Goal: Task Accomplishment & Management: Manage account settings

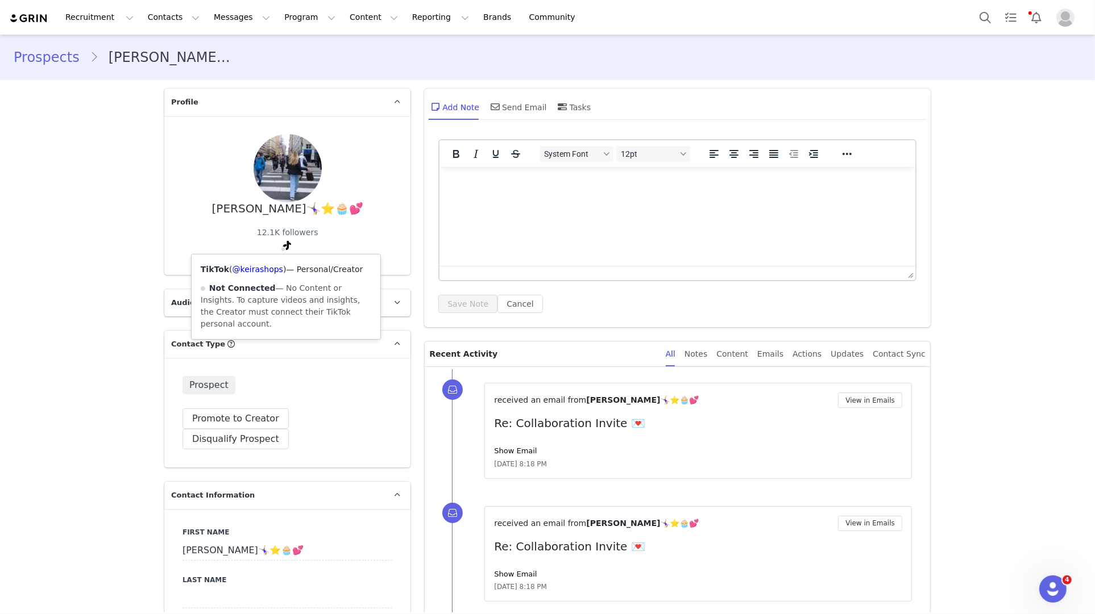
click at [271, 275] on div "TikTok ( @keirashops ) — Personal/Creator Not Connected — No Content or Insight…" at bounding box center [286, 297] width 189 height 85
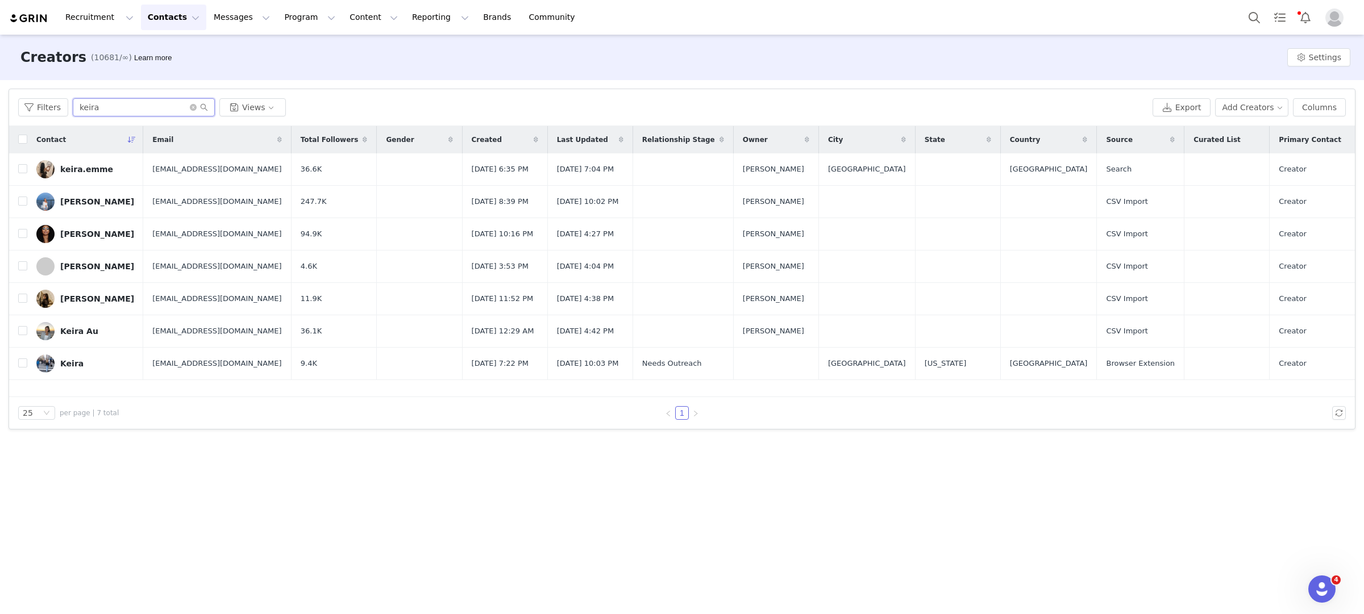
drag, startPoint x: 144, startPoint y: 113, endPoint x: 0, endPoint y: 97, distance: 144.7
click at [0, 98] on div "Filters Filter Logic And Or Archived Select Owner Select Contact Tag Select Rel…" at bounding box center [682, 259] width 1364 height 358
paste input "elliebever@gmail.com"
type input "elliebever@gmail.com"
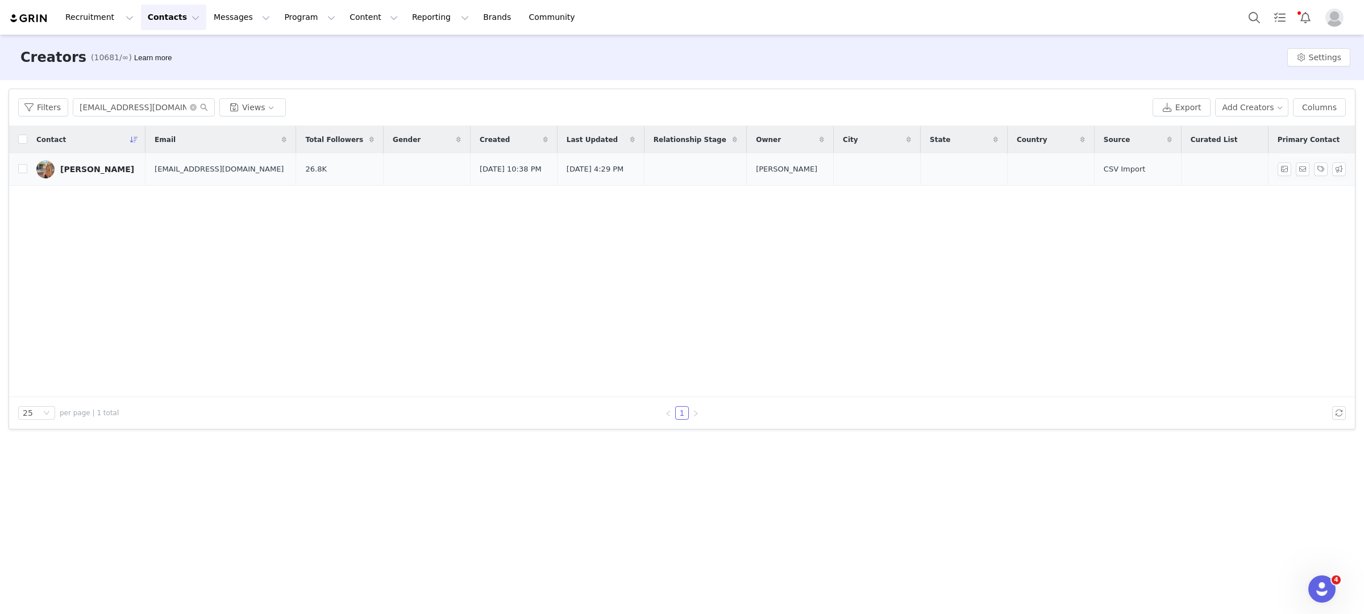
click at [93, 169] on div "Ellie Bever" at bounding box center [97, 169] width 74 height 9
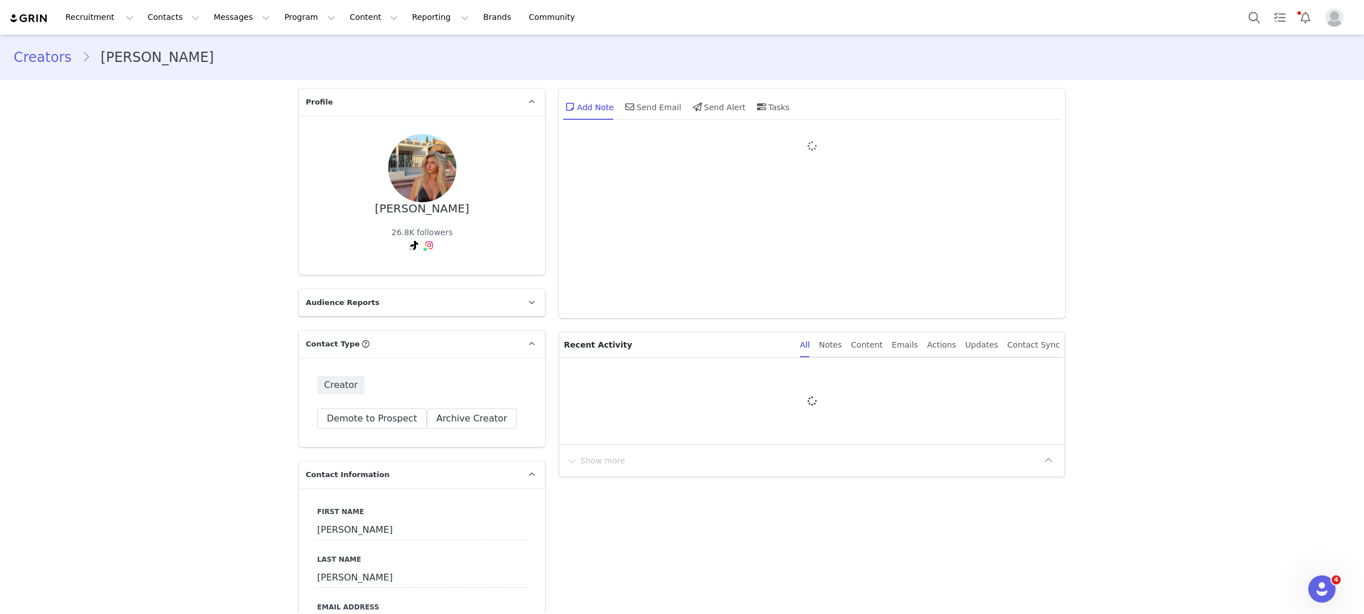
type input "+1 ([GEOGRAPHIC_DATA])"
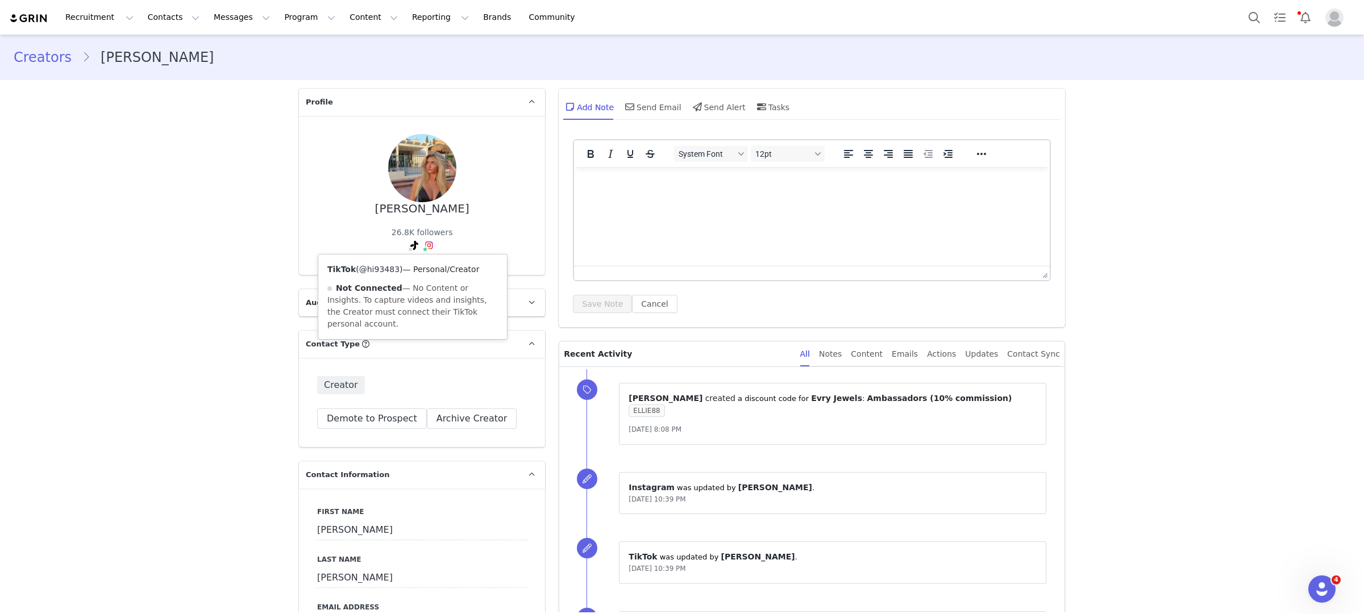
click at [384, 271] on link "@hi93483" at bounding box center [379, 269] width 40 height 9
click at [55, 56] on link "Creators" at bounding box center [48, 57] width 68 height 20
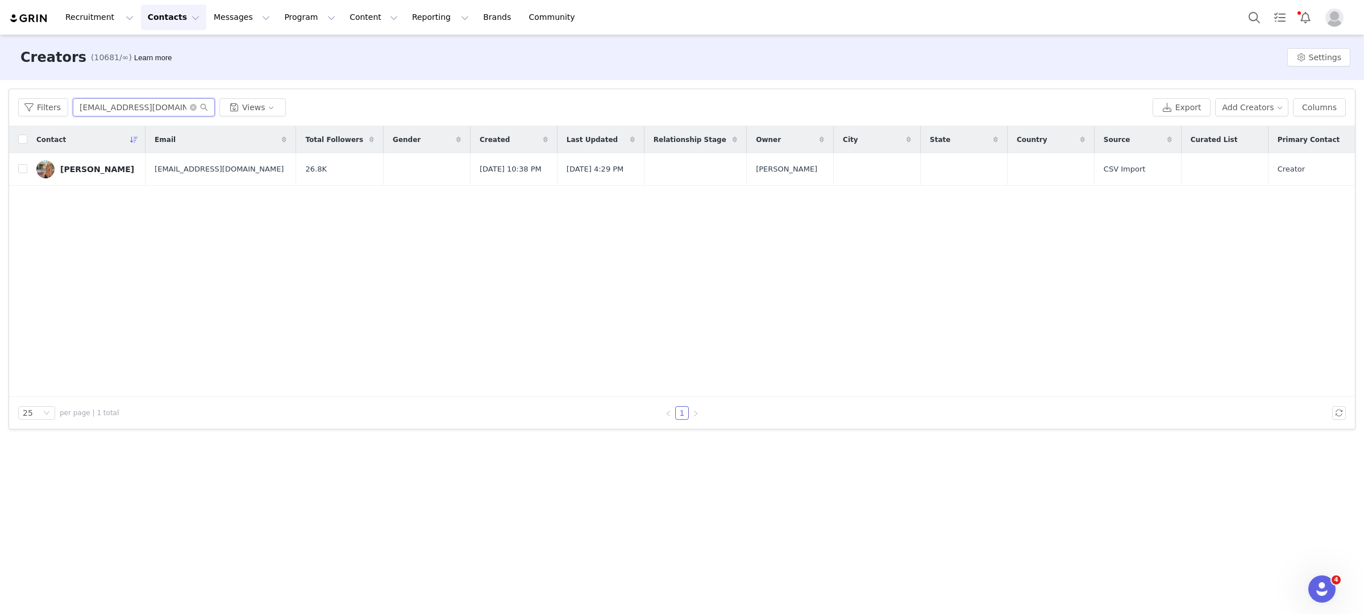
drag, startPoint x: 160, startPoint y: 110, endPoint x: 69, endPoint y: 88, distance: 92.9
click at [69, 89] on article "Filters Filter Logic And Or Archived Select Owner Select Contact Tag Select Rel…" at bounding box center [682, 259] width 1347 height 341
paste input "keirashopsbuisness"
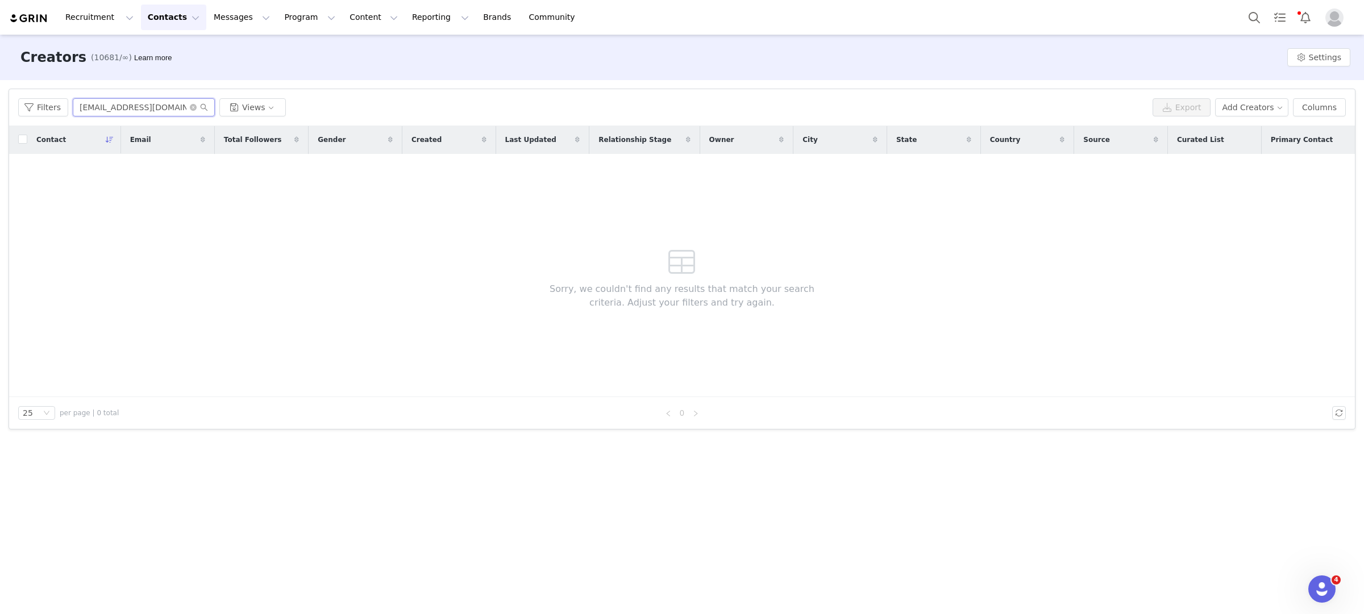
drag, startPoint x: 183, startPoint y: 111, endPoint x: 85, endPoint y: 95, distance: 99.6
click at [85, 95] on div "Filters keirashopsbuisness@gmail.com Views Export Add Creators Columns" at bounding box center [682, 107] width 1346 height 37
click at [108, 106] on input "keirashopsbuisness@gmail.com" at bounding box center [144, 107] width 142 height 18
drag, startPoint x: 94, startPoint y: 106, endPoint x: 243, endPoint y: 136, distance: 151.8
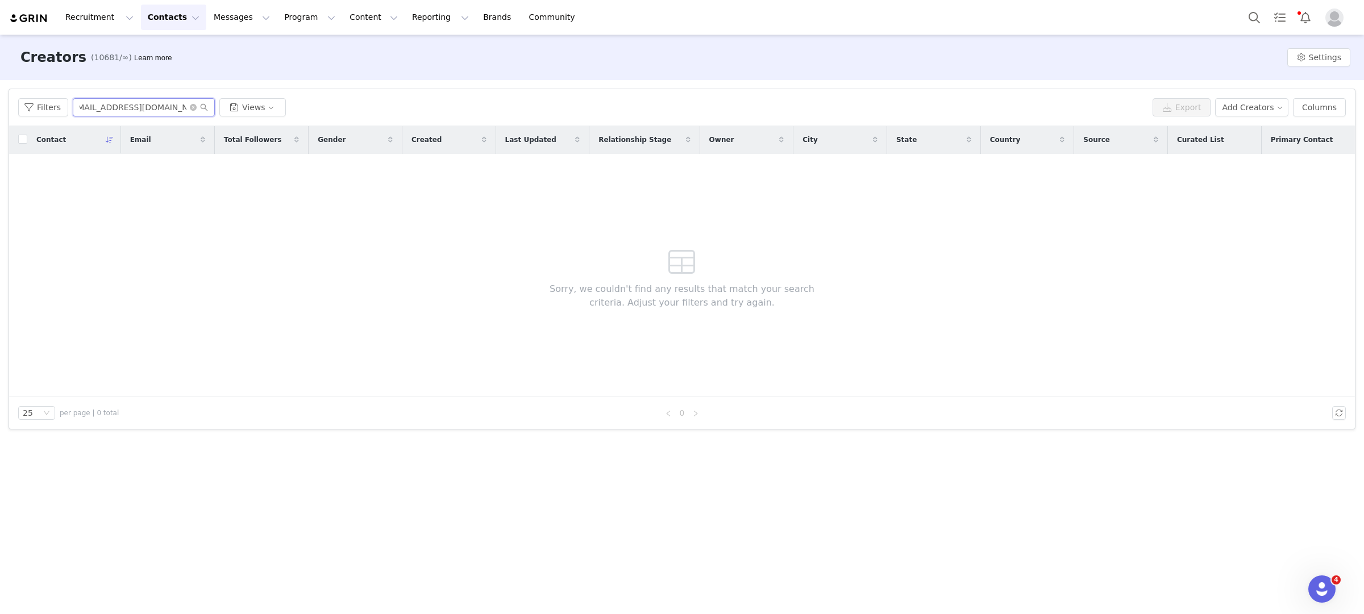
click at [243, 136] on div "Filters keirashopsbuisness@gmail.com Views Export Add Creators Columns Contact …" at bounding box center [682, 259] width 1346 height 340
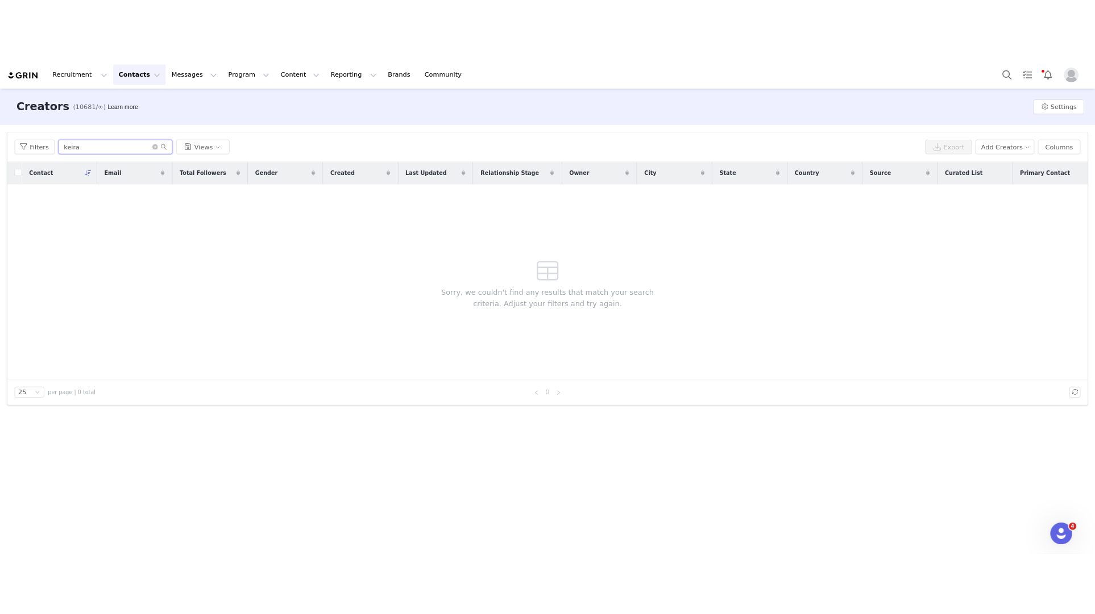
scroll to position [0, 0]
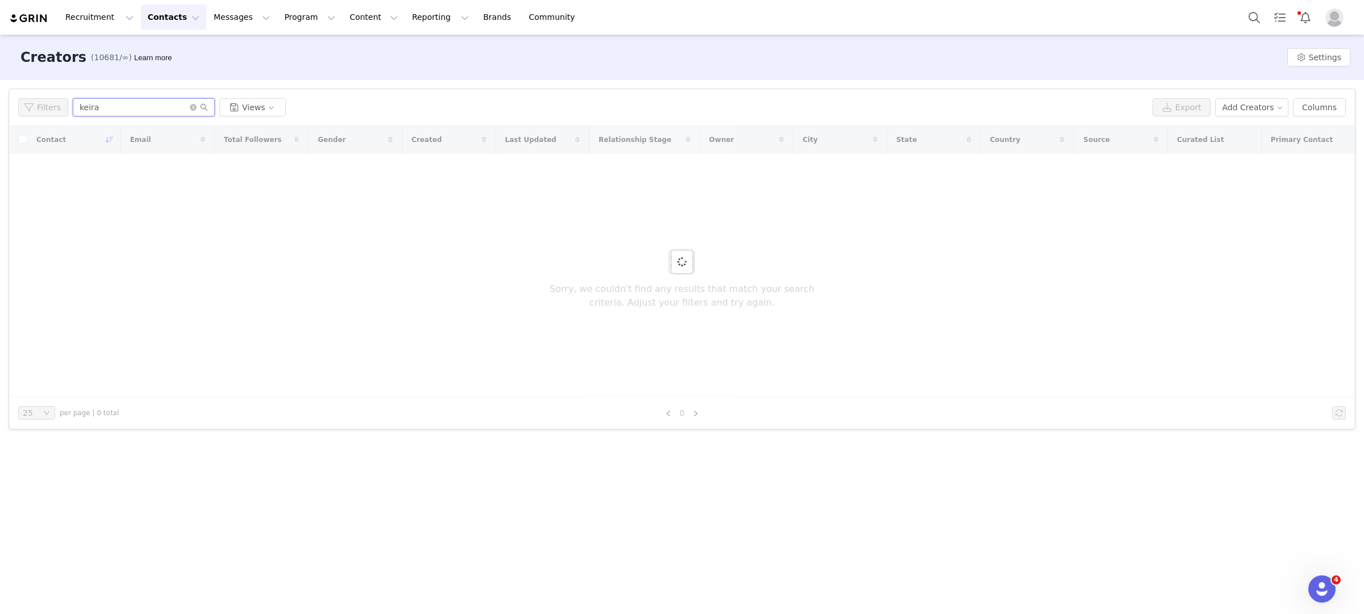
type input "keira"
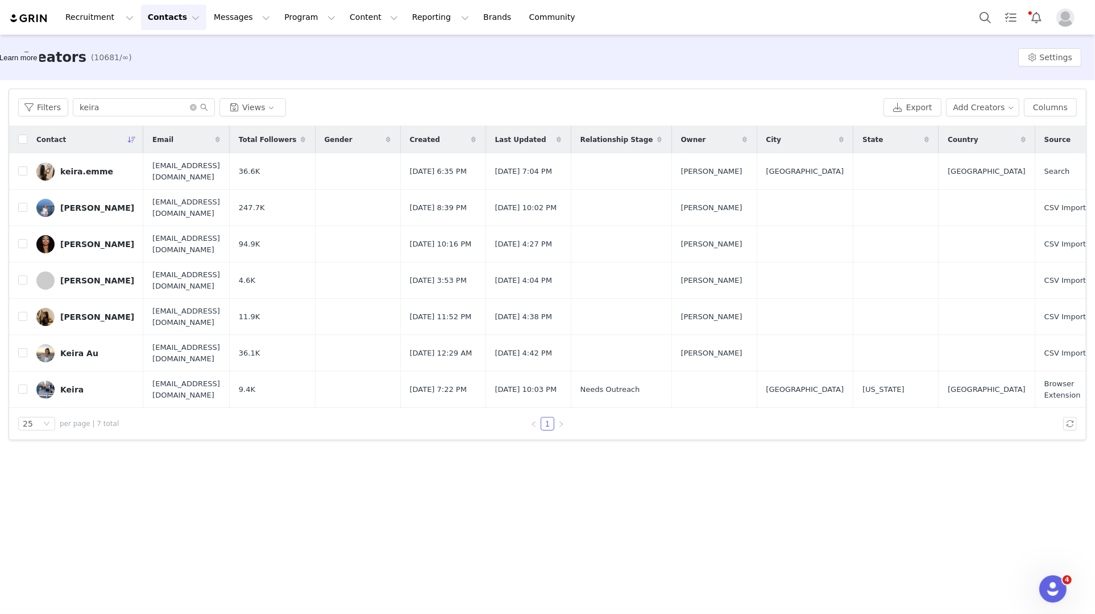
click at [185, 20] on button "Contacts Contacts" at bounding box center [173, 18] width 65 height 26
click at [188, 72] on div "Prospects" at bounding box center [178, 71] width 76 height 12
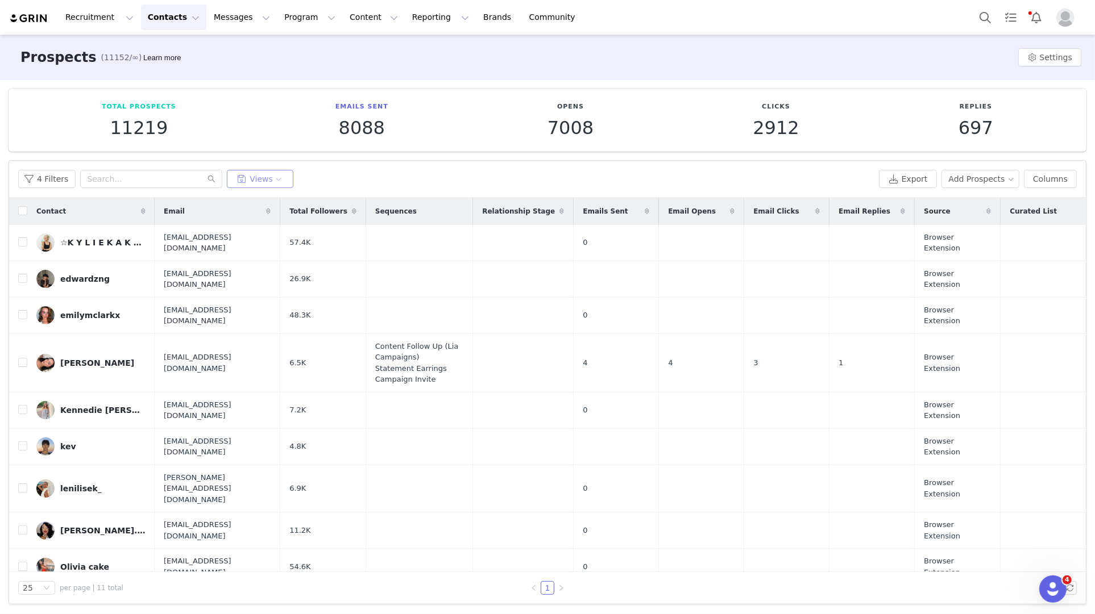
click at [267, 182] on button "Views" at bounding box center [260, 179] width 66 height 18
click at [286, 228] on button "Tier 2 - To Outreach" at bounding box center [289, 224] width 115 height 18
click at [24, 239] on input "checkbox" at bounding box center [22, 242] width 9 height 9
checkbox input "true"
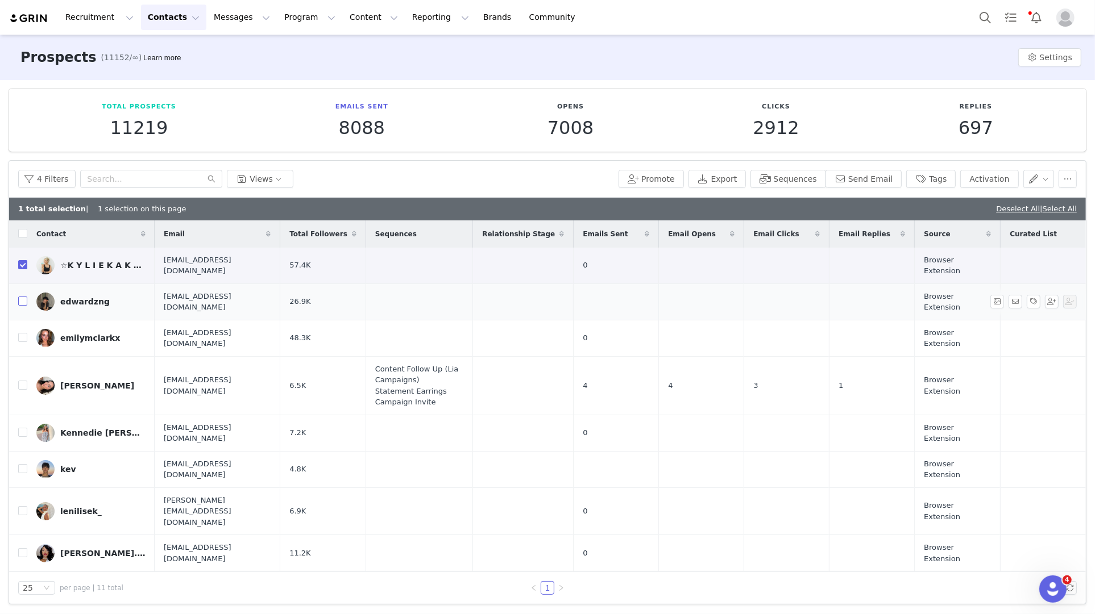
click at [21, 297] on input "checkbox" at bounding box center [22, 301] width 9 height 9
checkbox input "true"
click at [22, 333] on input "checkbox" at bounding box center [22, 337] width 9 height 9
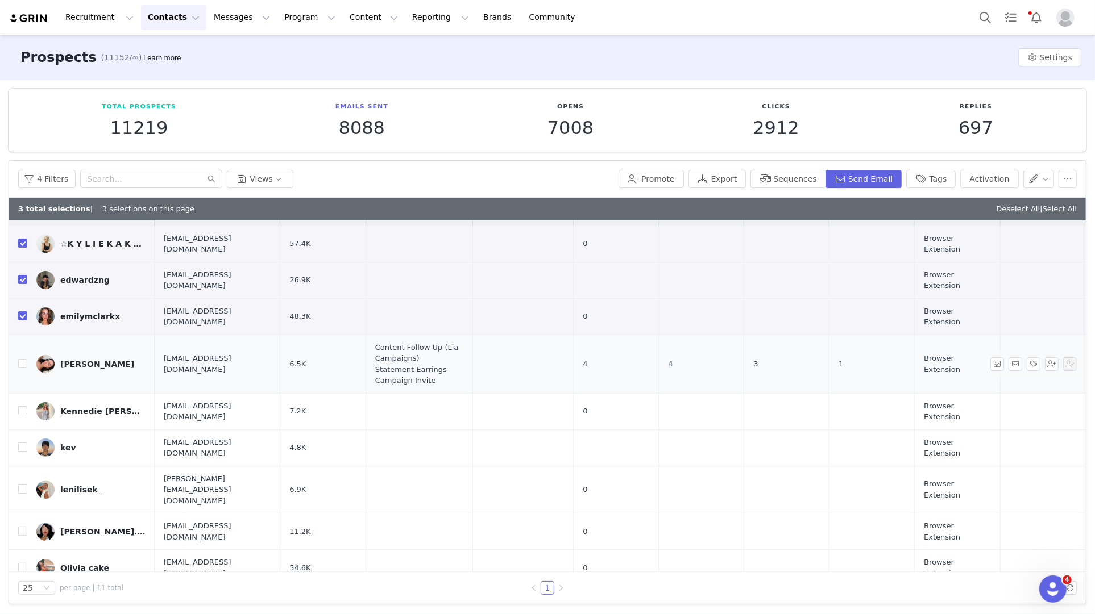
scroll to position [23, 0]
click at [24, 310] on input "checkbox" at bounding box center [22, 314] width 9 height 9
checkbox input "false"
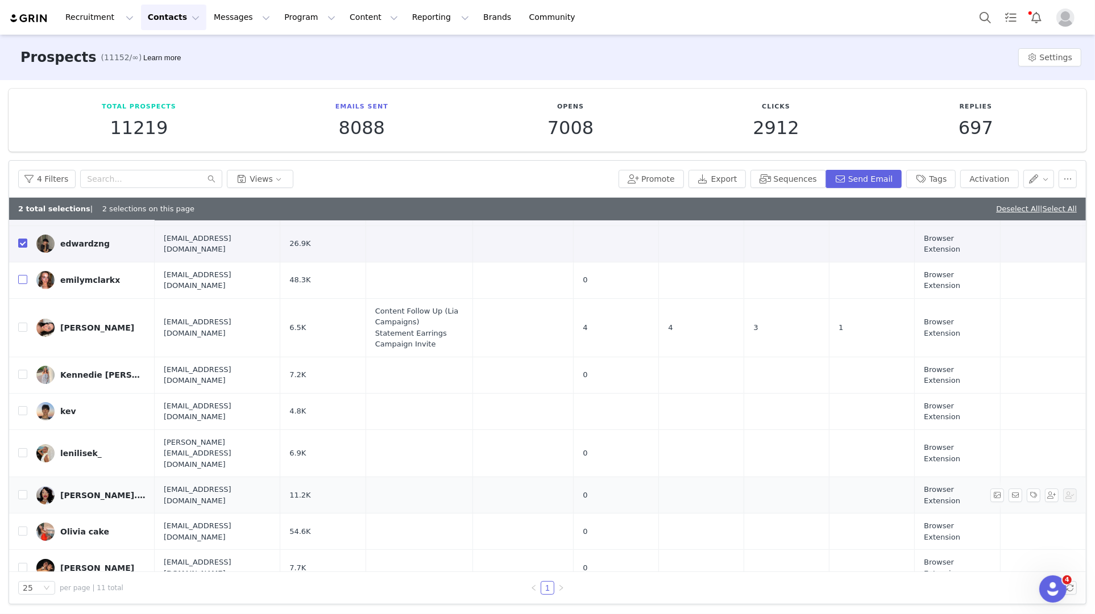
scroll to position [60, 0]
click at [22, 368] on input "checkbox" at bounding box center [22, 372] width 9 height 9
checkbox input "true"
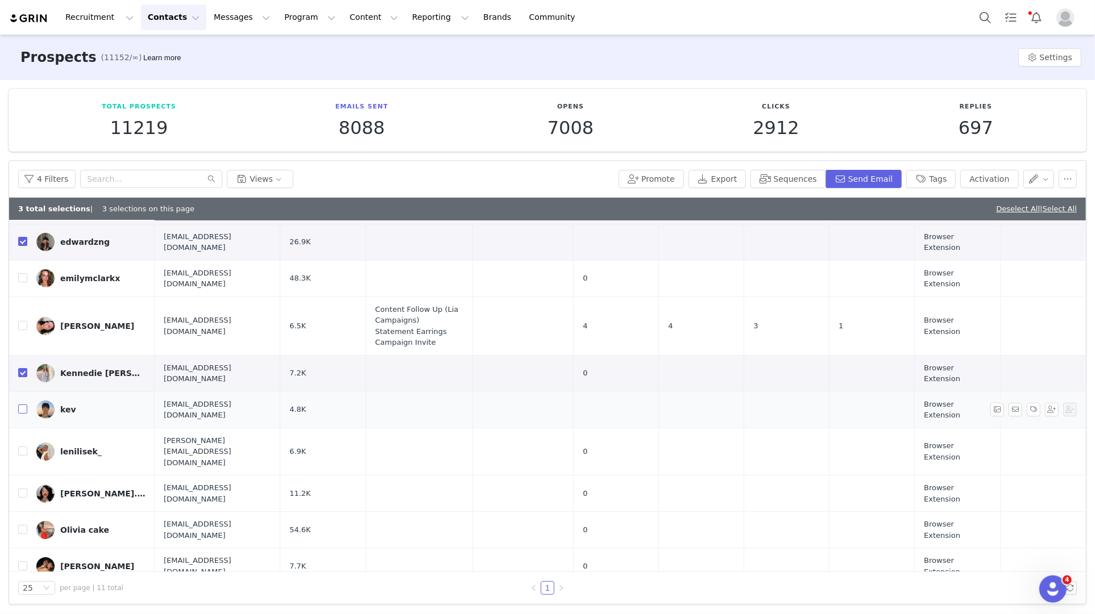
click at [22, 405] on input "checkbox" at bounding box center [22, 409] width 9 height 9
checkbox input "true"
click at [22, 447] on input "checkbox" at bounding box center [22, 451] width 9 height 9
checkbox input "true"
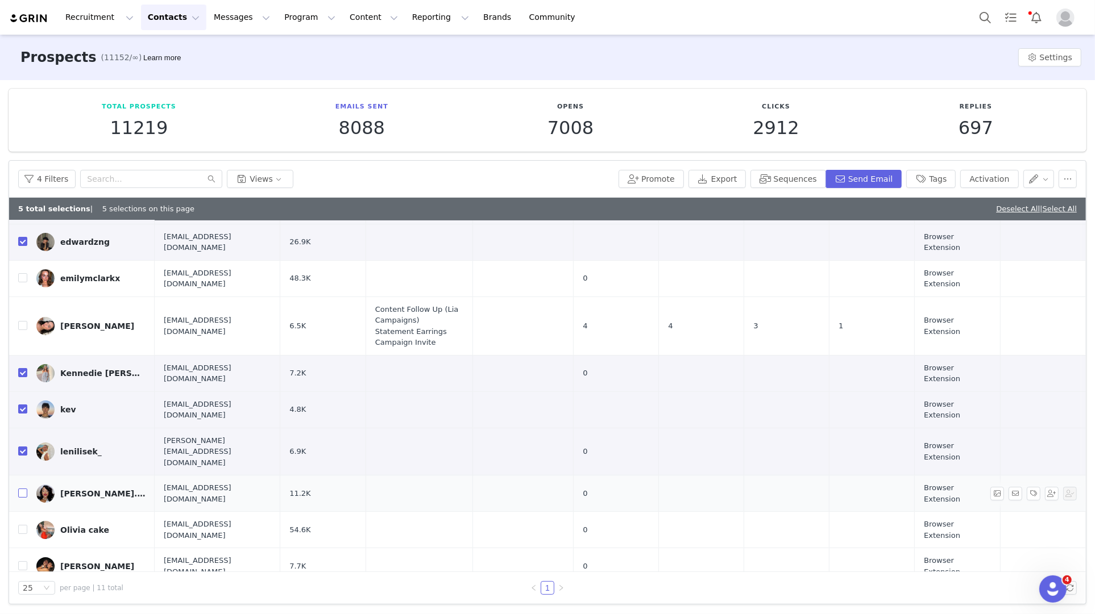
click at [23, 489] on input "checkbox" at bounding box center [22, 493] width 9 height 9
checkbox input "true"
click at [22, 525] on input "checkbox" at bounding box center [22, 529] width 9 height 9
checkbox input "true"
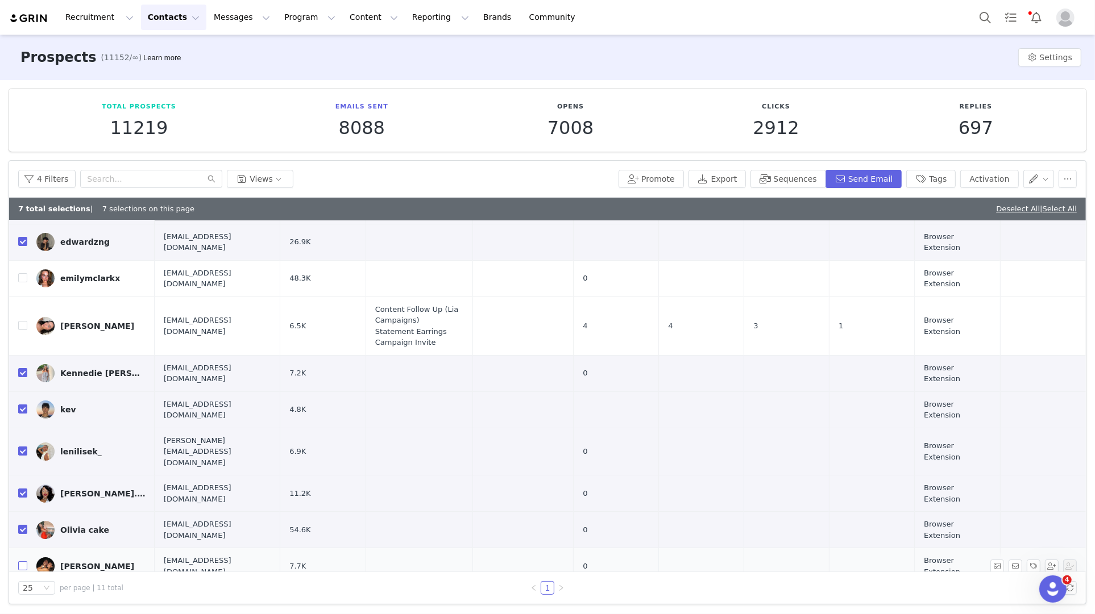
click at [22, 561] on input "checkbox" at bounding box center [22, 565] width 9 height 9
checkbox input "true"
click at [25, 598] on input "checkbox" at bounding box center [22, 602] width 9 height 9
checkbox input "true"
click at [803, 186] on button "Sequences" at bounding box center [787, 179] width 75 height 18
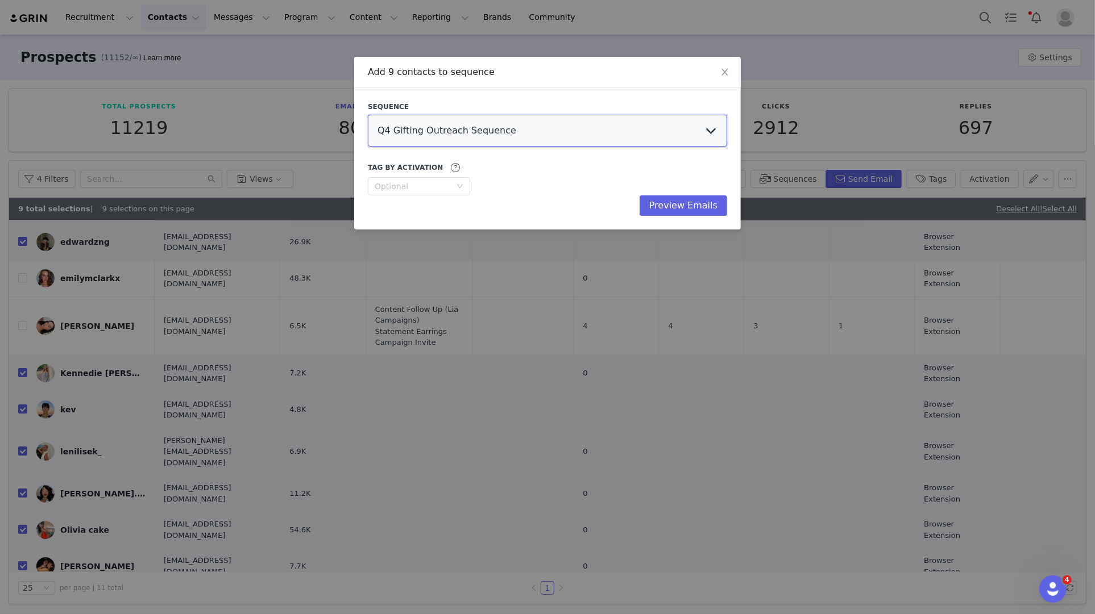
click at [464, 120] on select "Q4 Gifting Outreach Sequence Earring Stack Campaign Invite The Bangles Edit Cam…" at bounding box center [547, 131] width 359 height 32
select select "35b5dbce-ea9a-41a3-a16a-55a09822b900"
click at [368, 115] on select "Q4 Gifting Outreach Sequence Earring Stack Campaign Invite The Bangles Edit Cam…" at bounding box center [547, 131] width 359 height 32
click at [661, 202] on button "Preview Emails" at bounding box center [683, 205] width 88 height 20
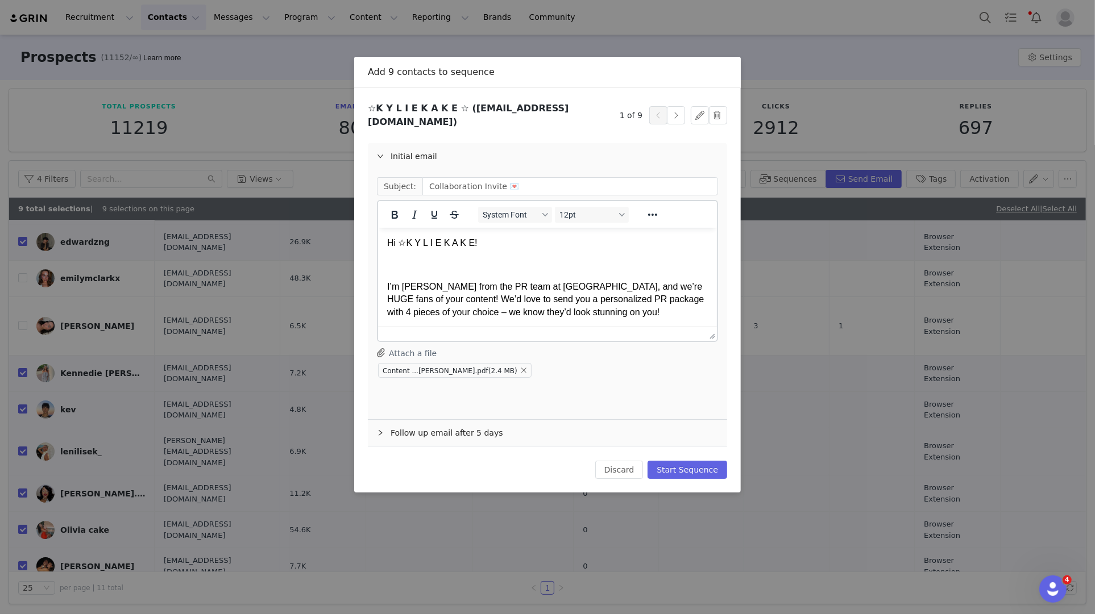
scroll to position [0, 0]
click at [696, 463] on button "Start Sequence" at bounding box center [687, 470] width 80 height 18
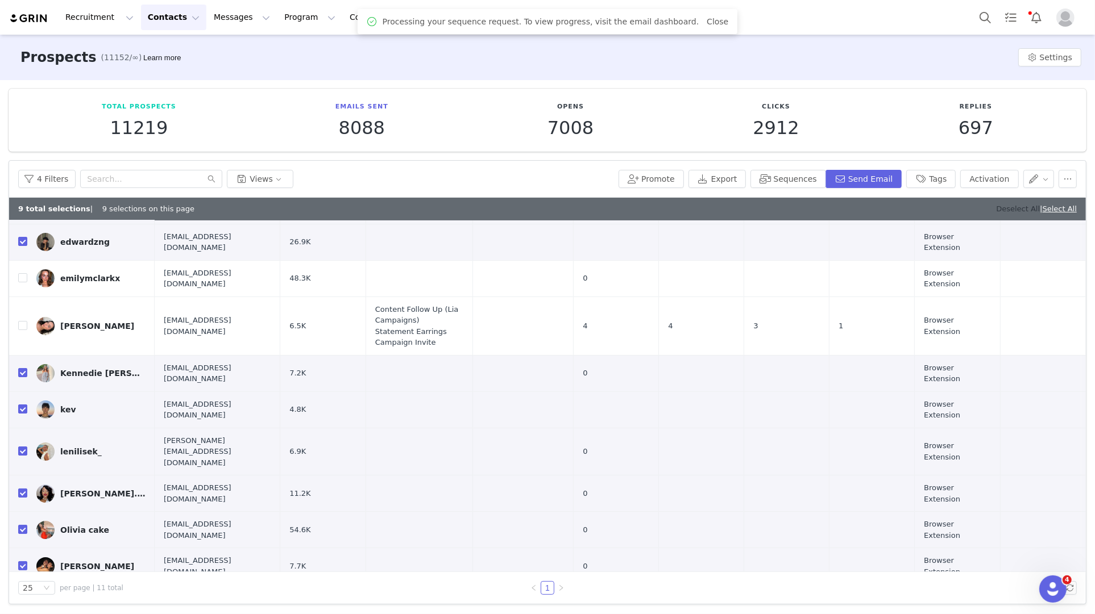
click at [1020, 207] on link "Deselect All" at bounding box center [1018, 209] width 44 height 9
checkbox input "false"
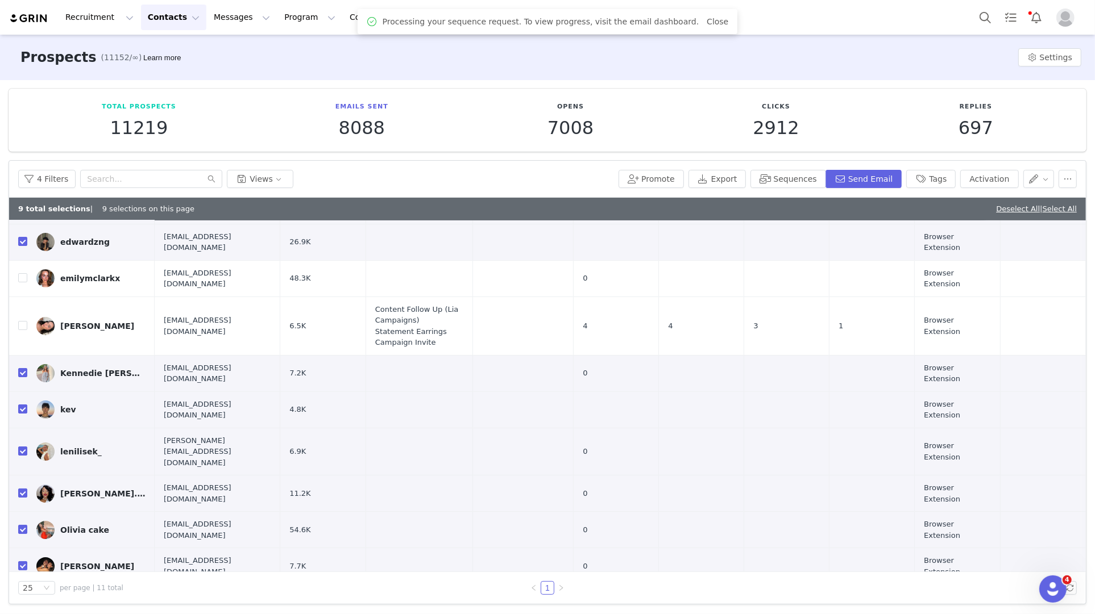
checkbox input "false"
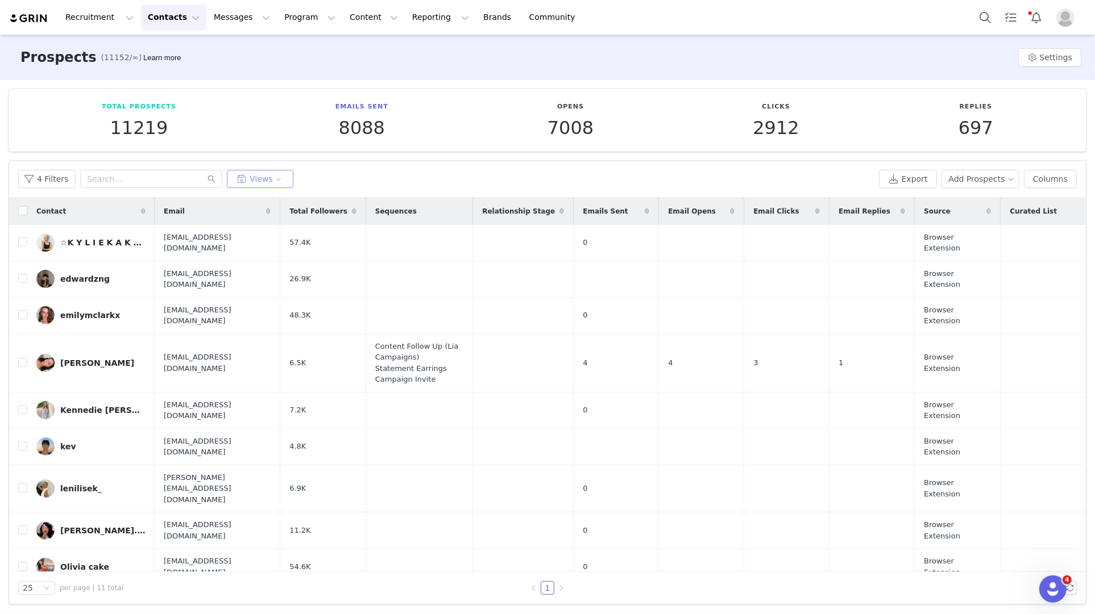
click at [273, 180] on button "Views" at bounding box center [260, 179] width 66 height 18
click at [270, 228] on button "Tier 2 - To Outreach" at bounding box center [289, 224] width 115 height 18
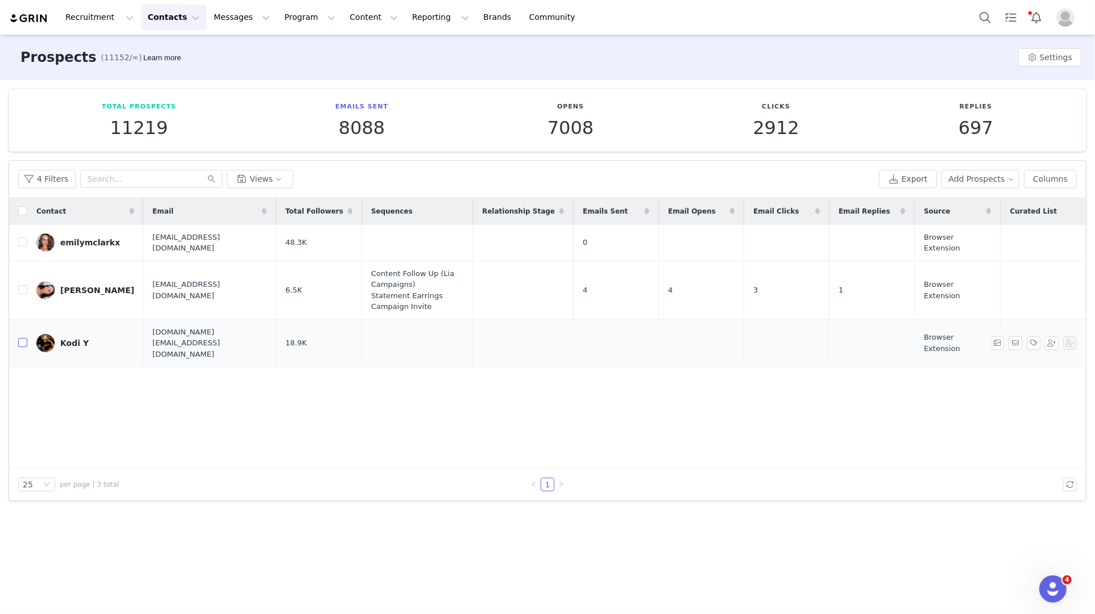
click at [22, 338] on input "checkbox" at bounding box center [22, 342] width 9 height 9
checkbox input "true"
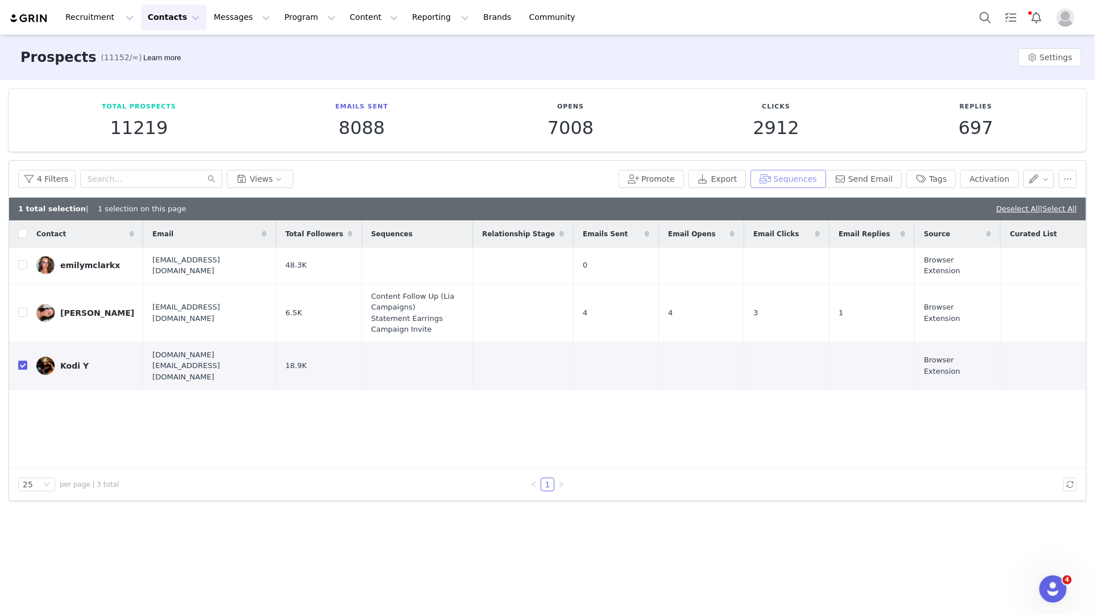
click at [805, 187] on button "Sequences" at bounding box center [787, 179] width 75 height 18
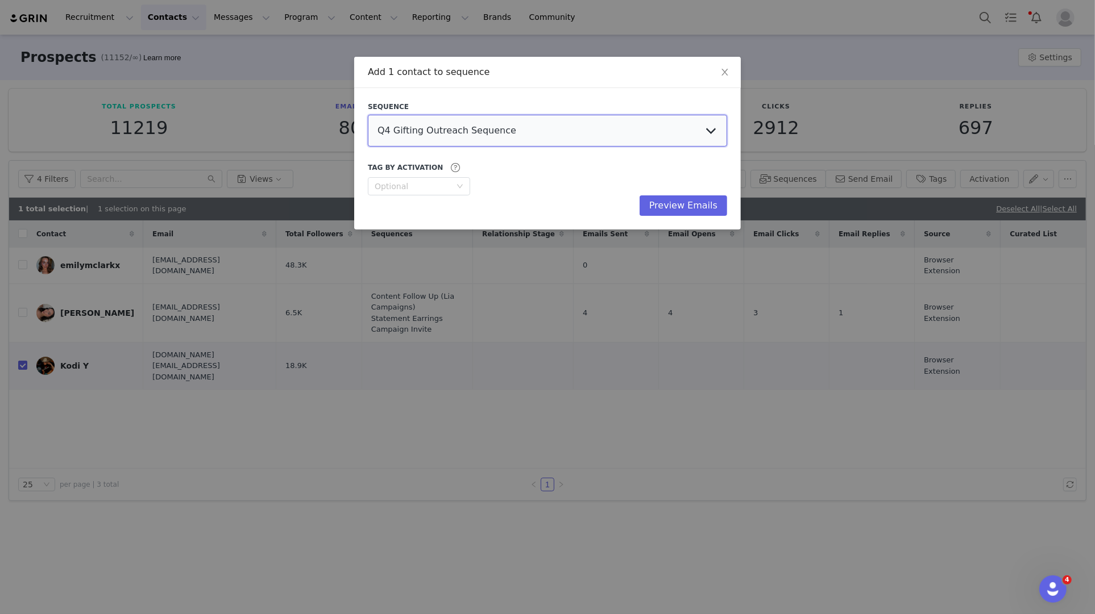
click at [507, 133] on select "Q4 Gifting Outreach Sequence Earring Stack Campaign Invite The Bangles Edit Cam…" at bounding box center [547, 131] width 359 height 32
select select "35b5dbce-ea9a-41a3-a16a-55a09822b900"
click at [368, 115] on select "Q4 Gifting Outreach Sequence Earring Stack Campaign Invite The Bangles Edit Cam…" at bounding box center [547, 131] width 359 height 32
click at [685, 210] on button "Preview Emails" at bounding box center [683, 205] width 88 height 20
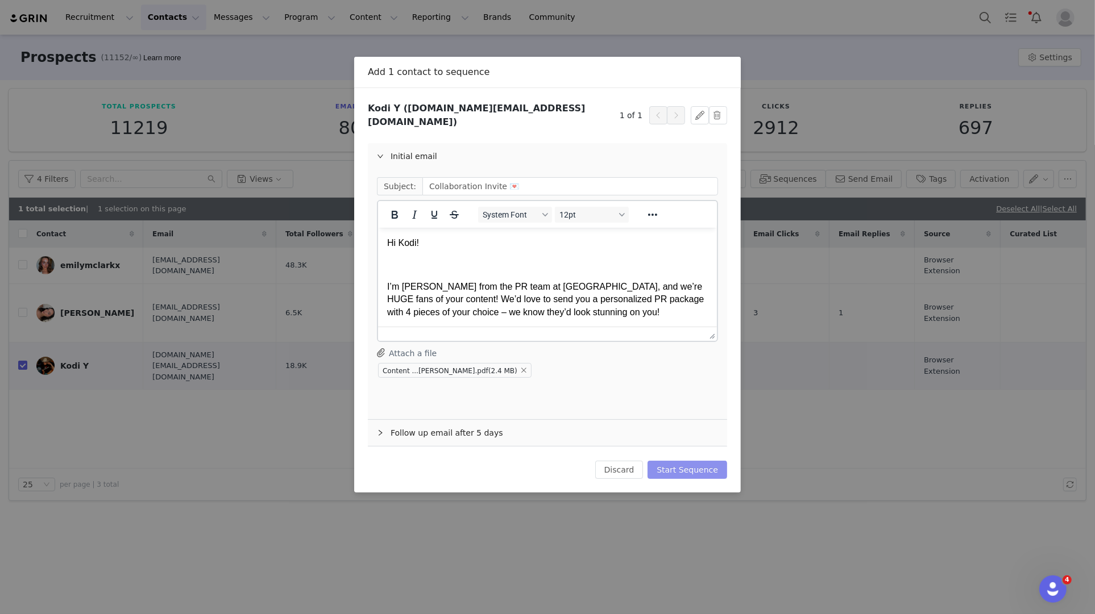
click at [714, 465] on button "Start Sequence" at bounding box center [687, 470] width 80 height 18
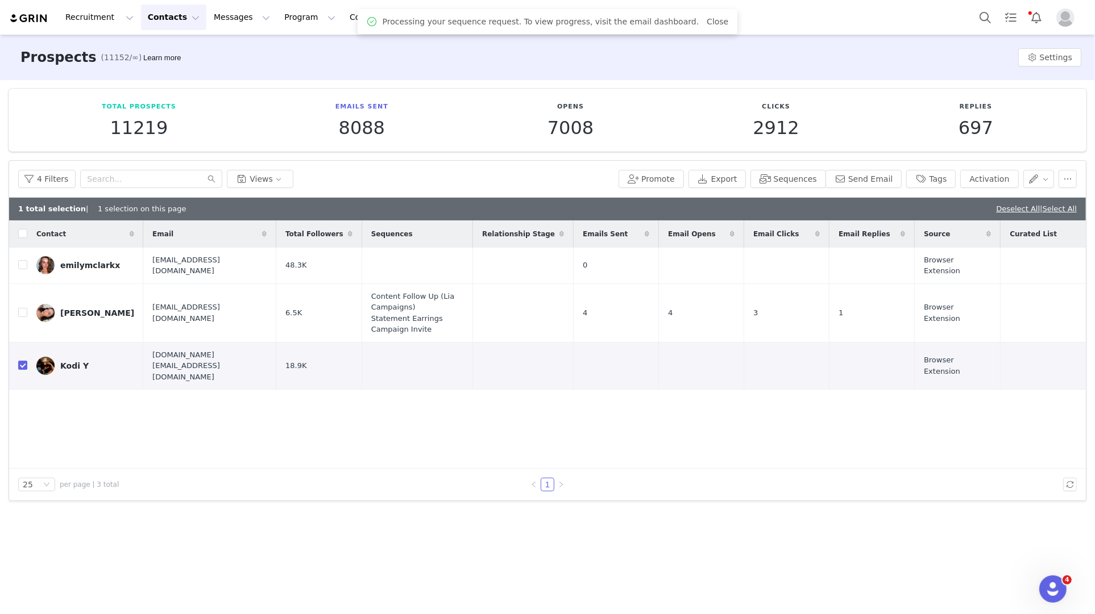
click at [20, 361] on input "checkbox" at bounding box center [22, 365] width 9 height 9
checkbox input "false"
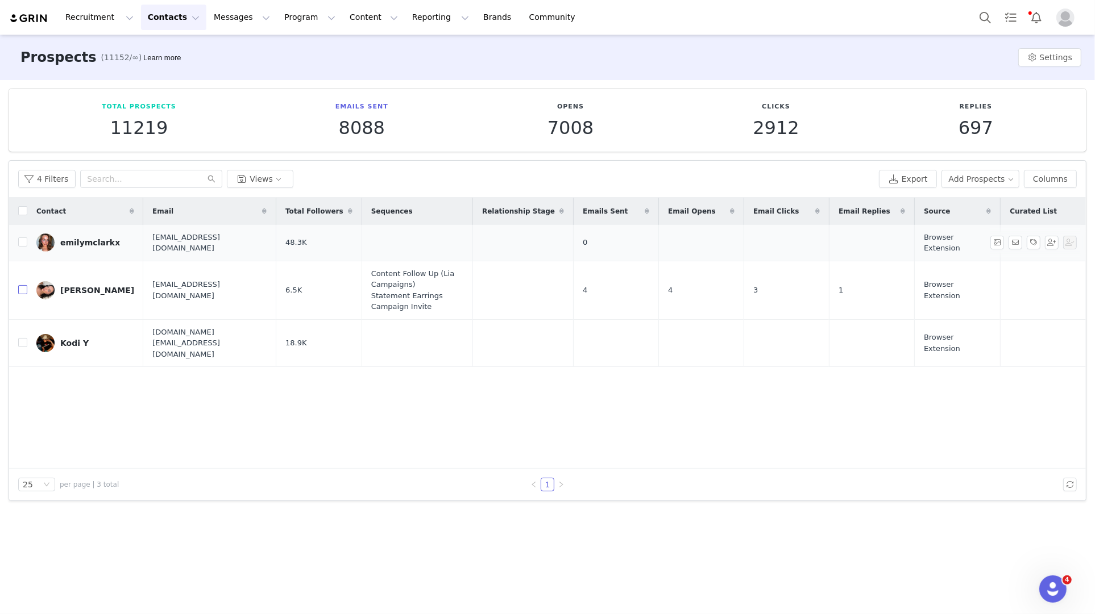
drag, startPoint x: 22, startPoint y: 272, endPoint x: 68, endPoint y: 272, distance: 45.5
click at [22, 285] on input "checkbox" at bounding box center [22, 289] width 9 height 9
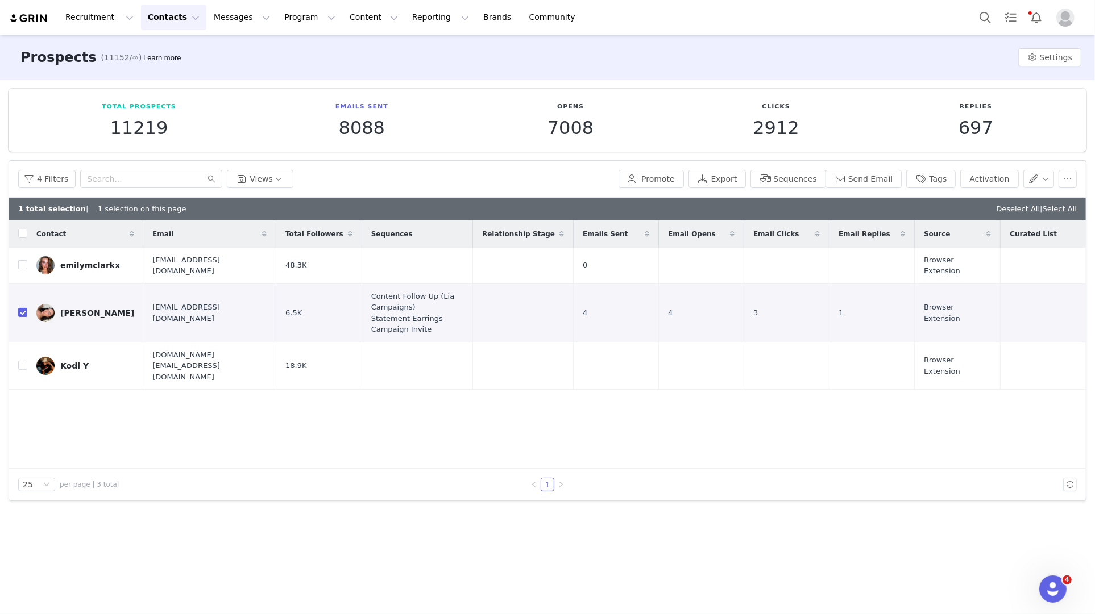
click at [692, 402] on div "Contact Email Total Followers Sequences Relationship Stage Emails Sent Email Op…" at bounding box center [547, 344] width 1076 height 248
click at [1041, 183] on button "button" at bounding box center [1038, 179] width 31 height 18
click at [19, 308] on input "checkbox" at bounding box center [22, 312] width 9 height 9
checkbox input "false"
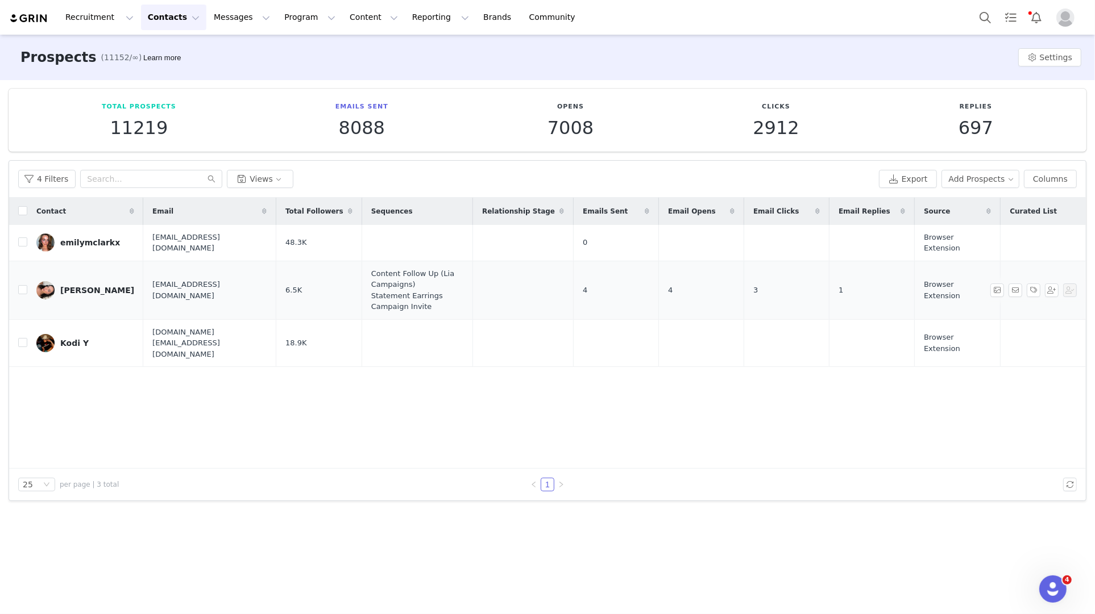
click at [164, 279] on span "jacquelinennunez@gmail.com" at bounding box center [209, 290] width 114 height 22
click at [78, 286] on div "Jackie" at bounding box center [97, 290] width 74 height 9
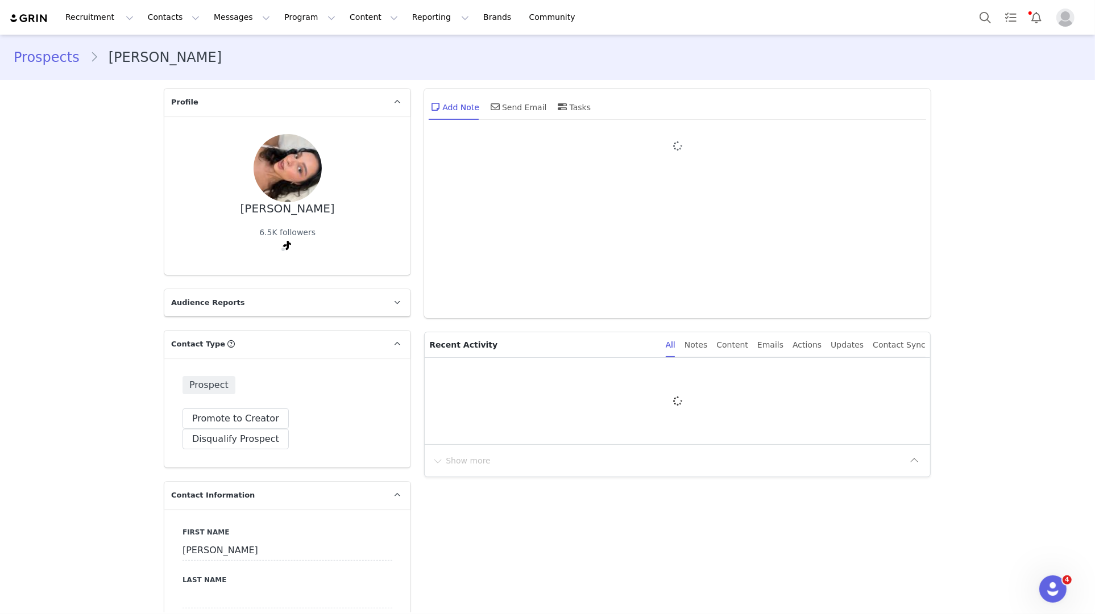
type input "+1 (United States)"
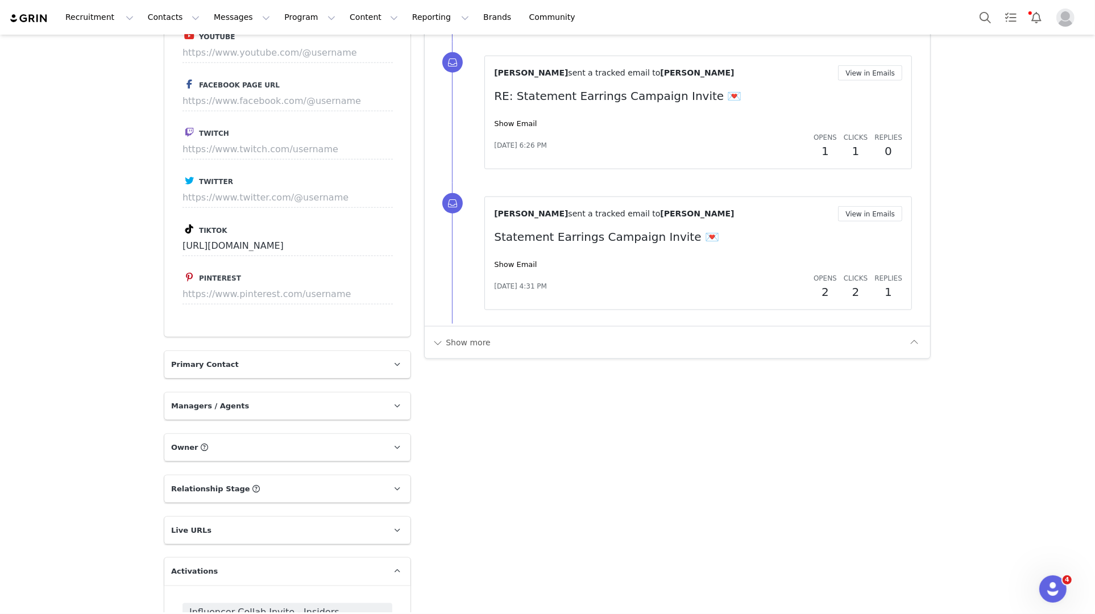
scroll to position [1241, 0]
click at [458, 347] on button "Show more" at bounding box center [461, 344] width 60 height 18
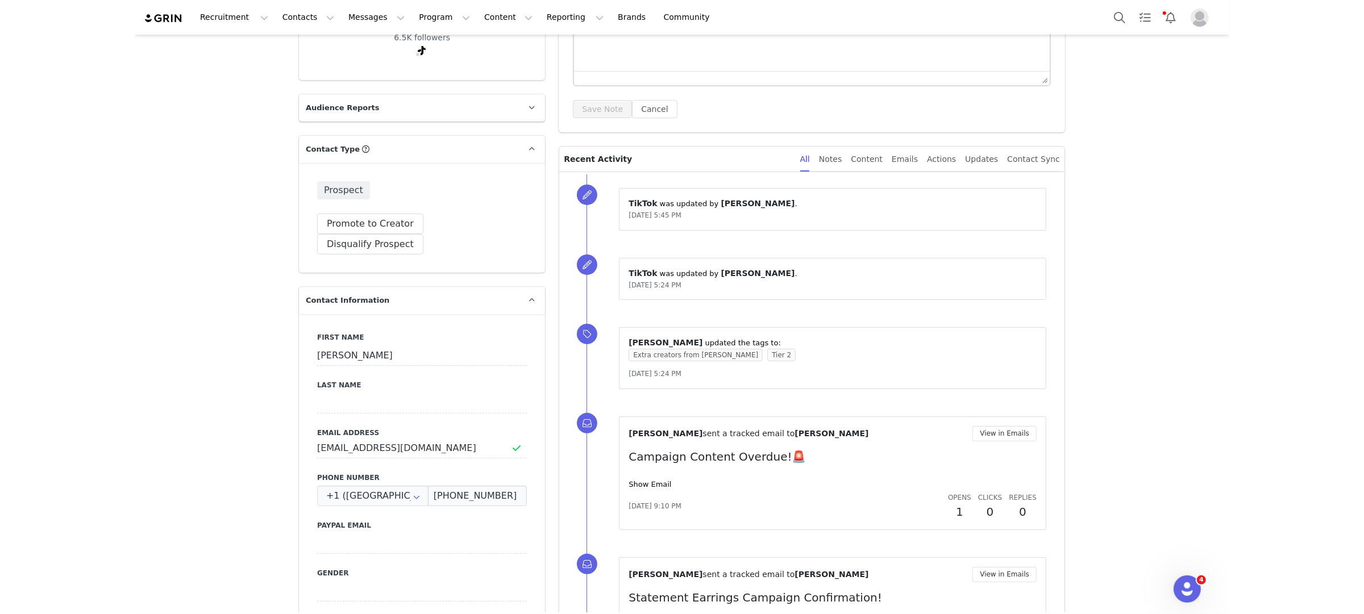
scroll to position [0, 0]
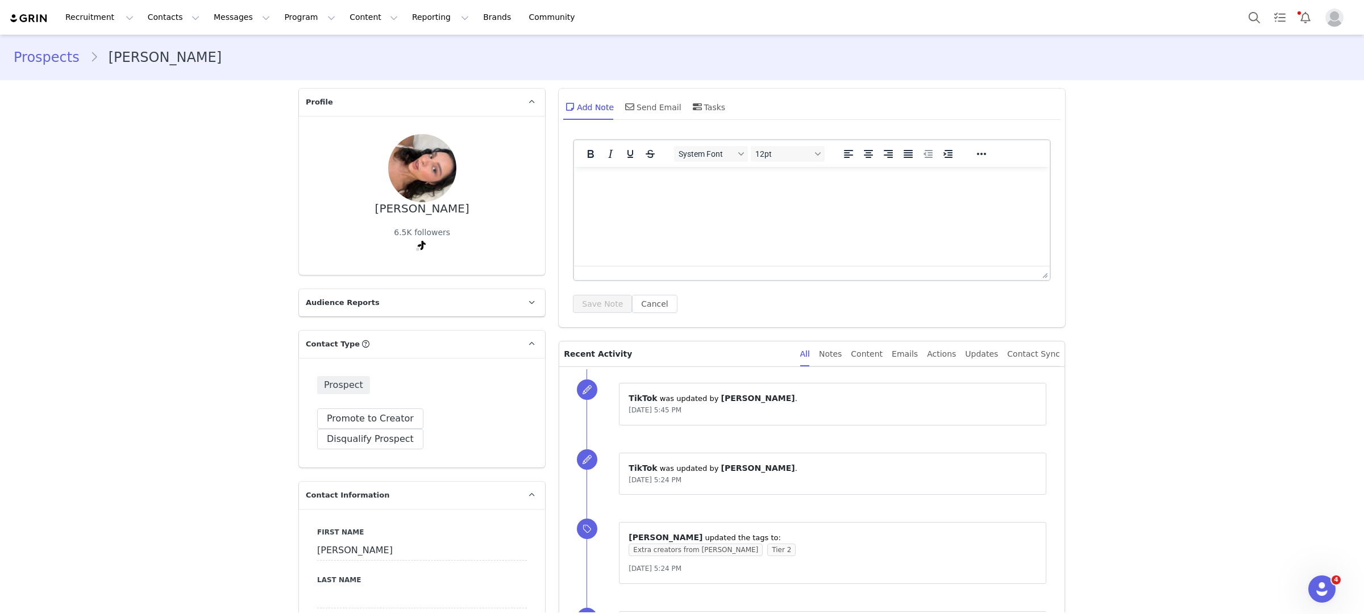
click at [1338, 17] on img "Profile" at bounding box center [1334, 18] width 18 height 18
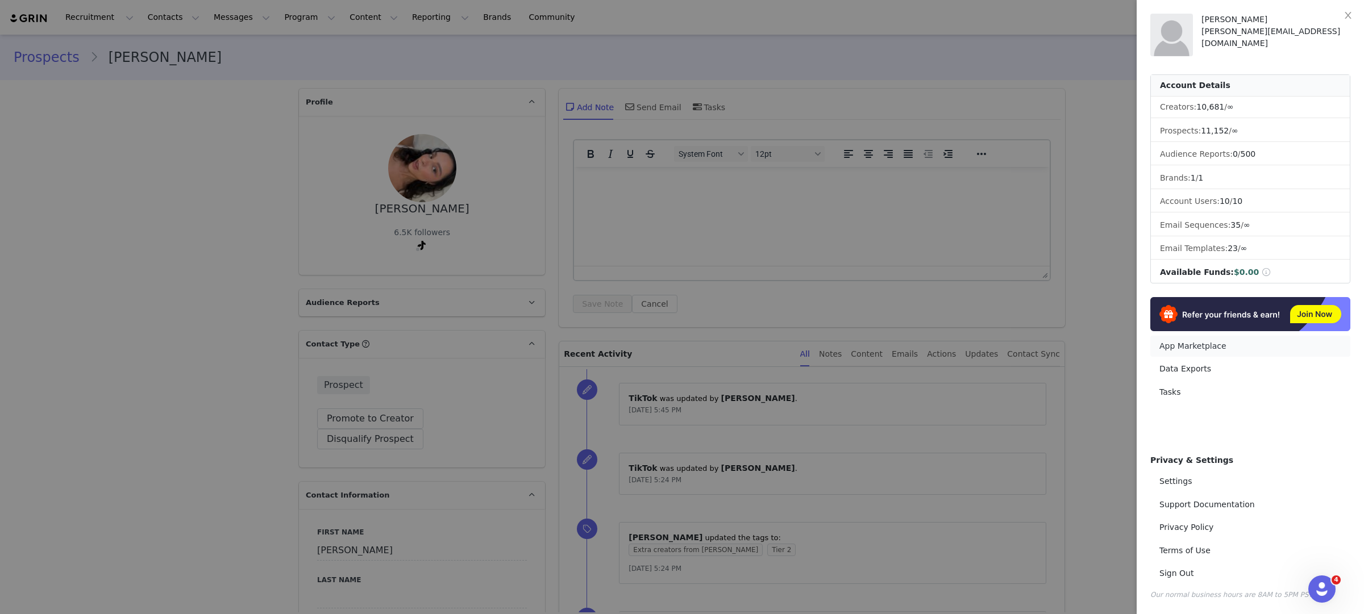
click at [1209, 348] on link "App Marketplace" at bounding box center [1250, 346] width 200 height 21
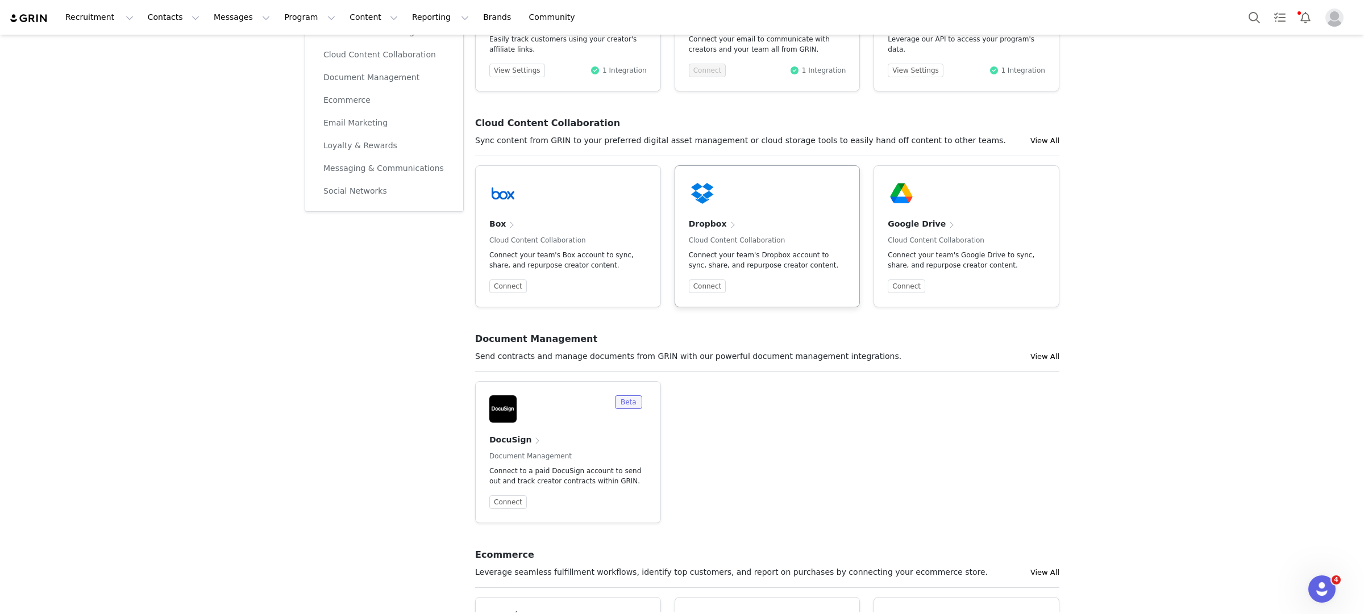
scroll to position [233, 0]
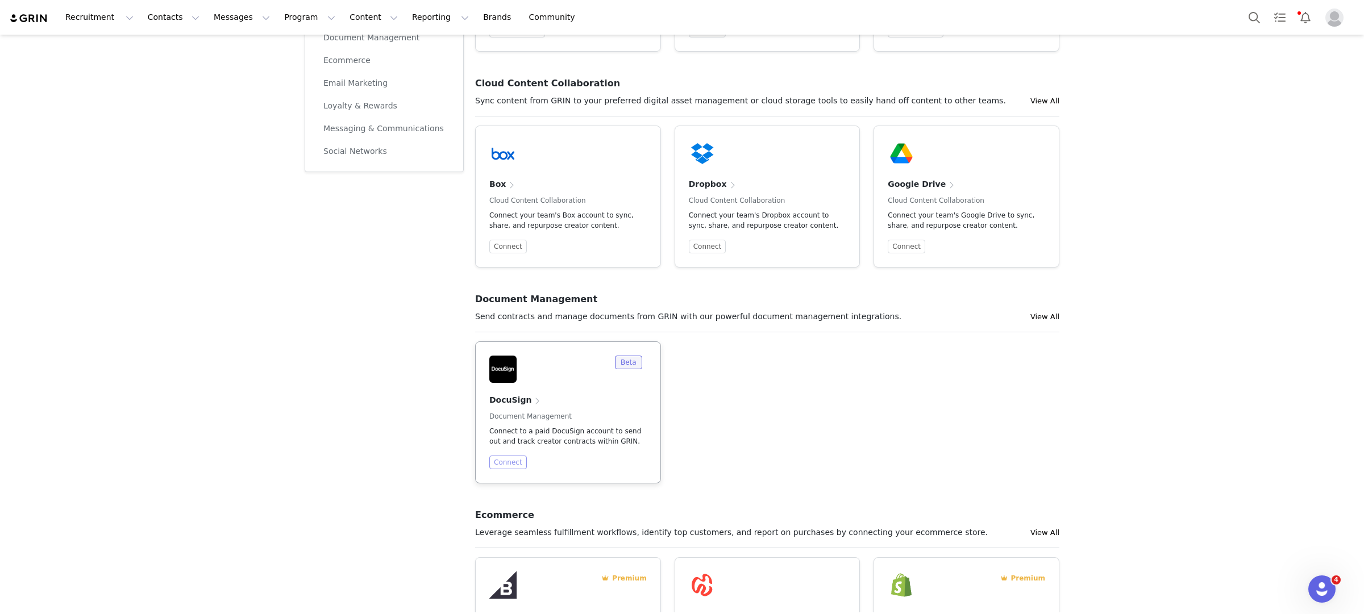
click at [517, 463] on button "Connect" at bounding box center [508, 463] width 38 height 14
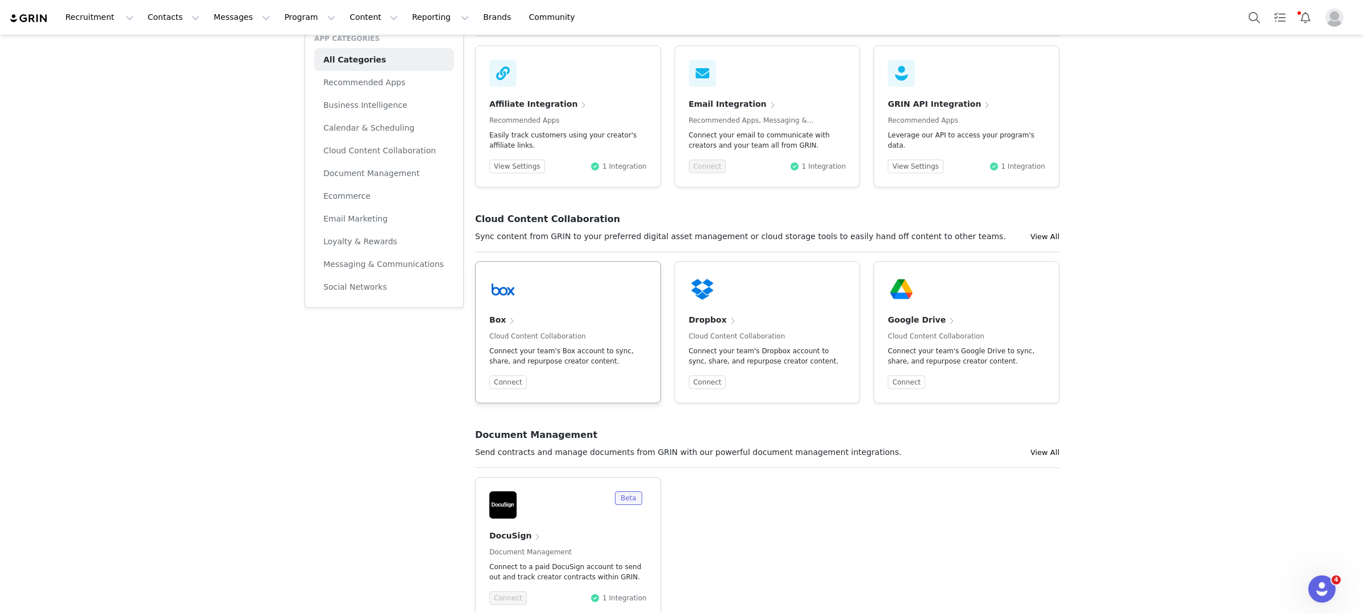
scroll to position [0, 0]
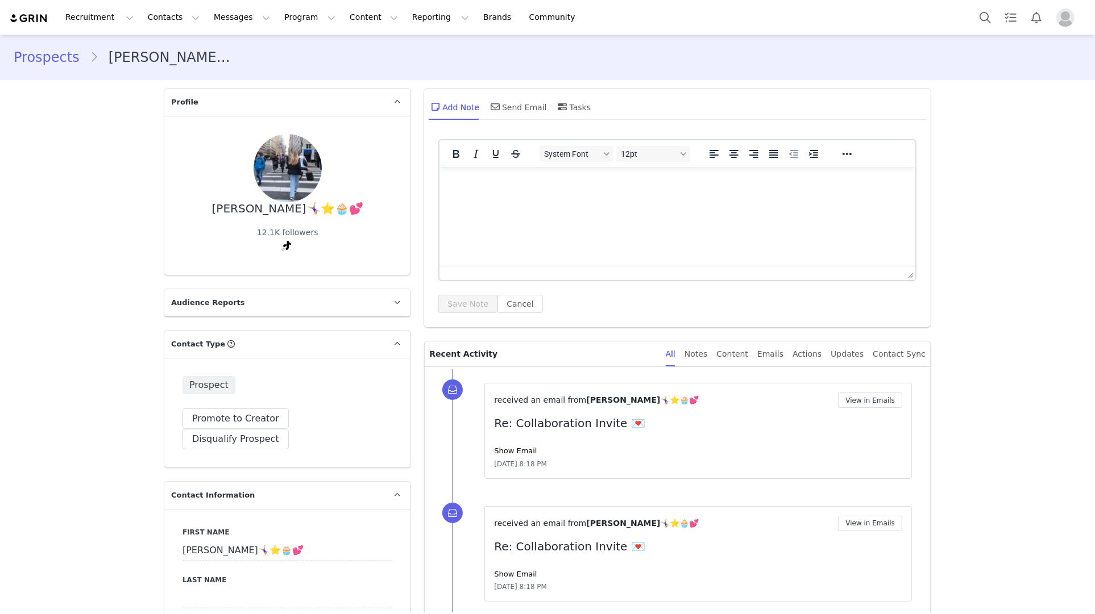
type input "+1 ([GEOGRAPHIC_DATA])"
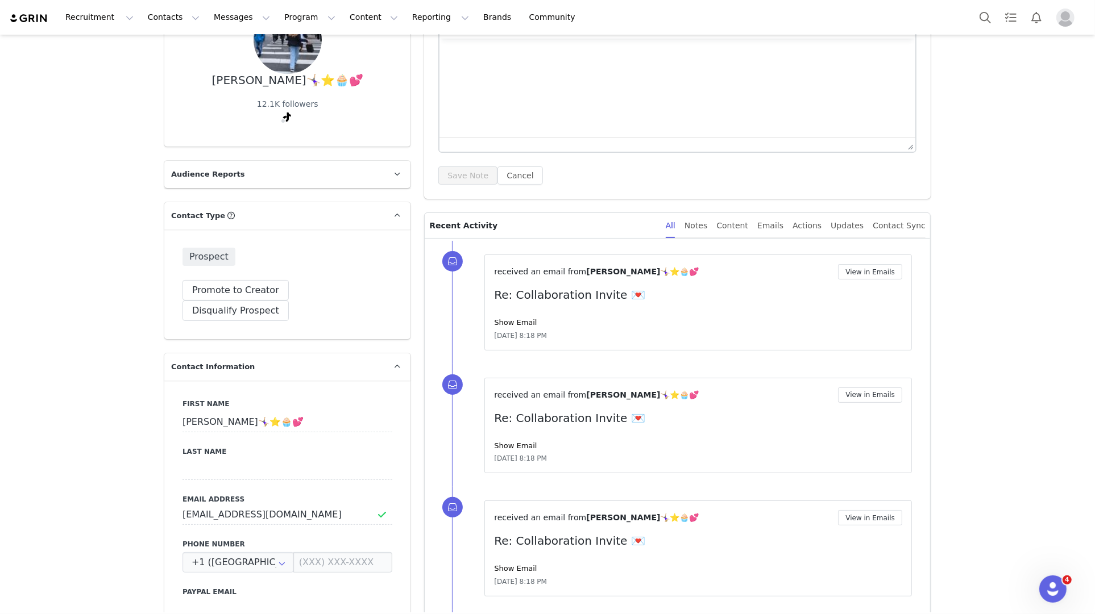
scroll to position [260, 0]
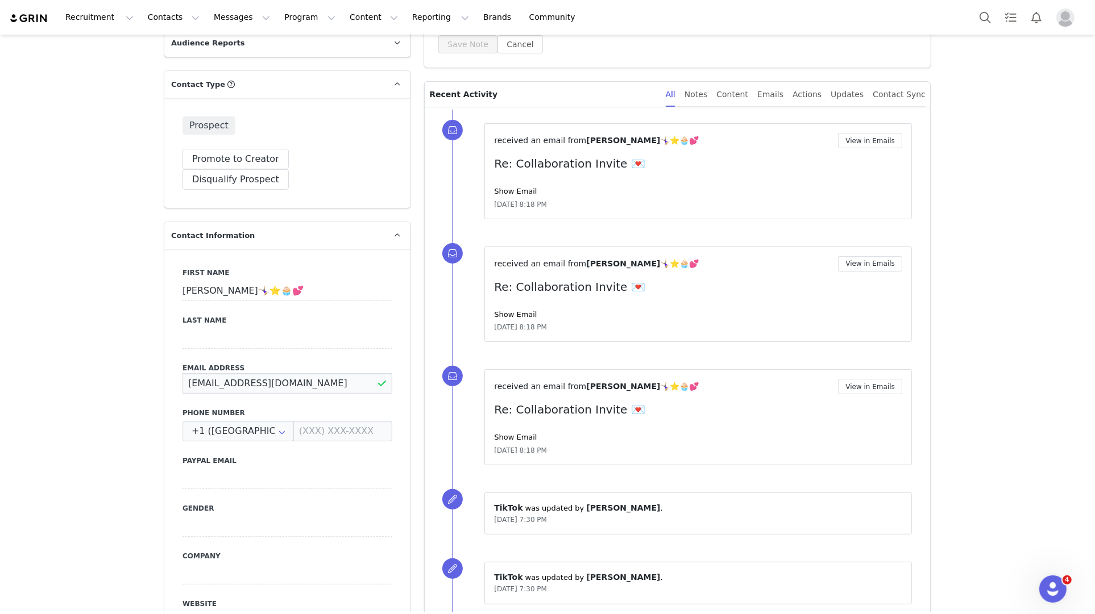
click at [292, 373] on input "[EMAIL_ADDRESS][DOMAIN_NAME]" at bounding box center [287, 383] width 210 height 20
drag, startPoint x: 331, startPoint y: 361, endPoint x: 72, endPoint y: 360, distance: 259.1
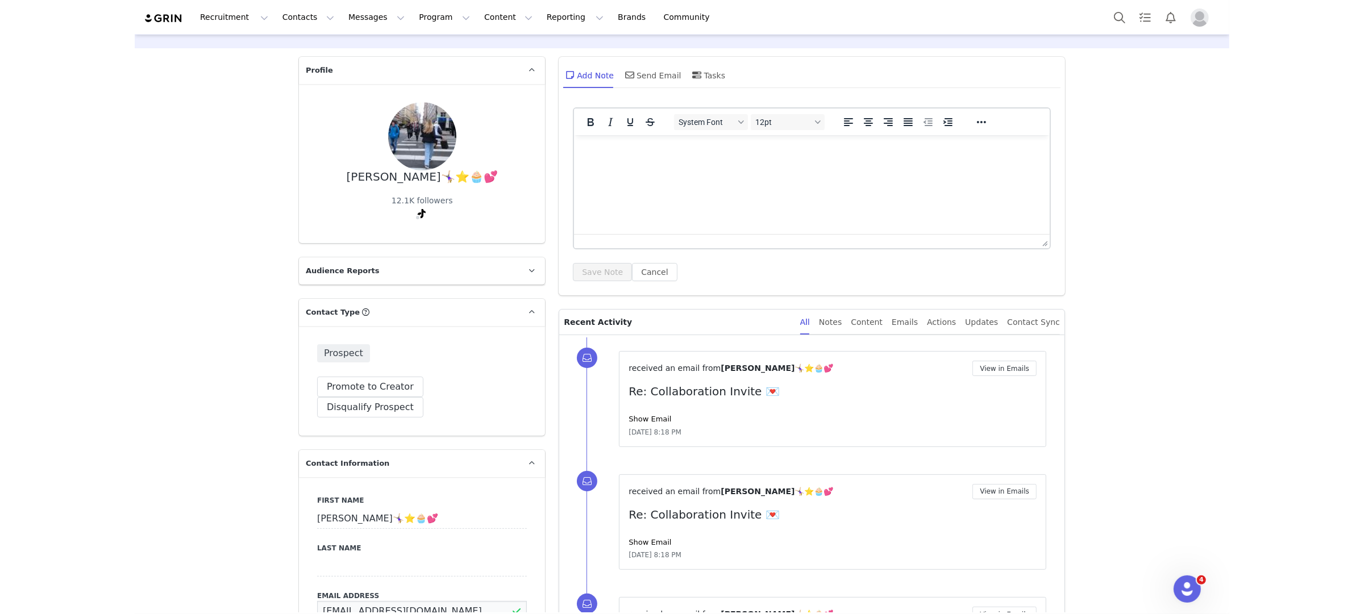
scroll to position [0, 0]
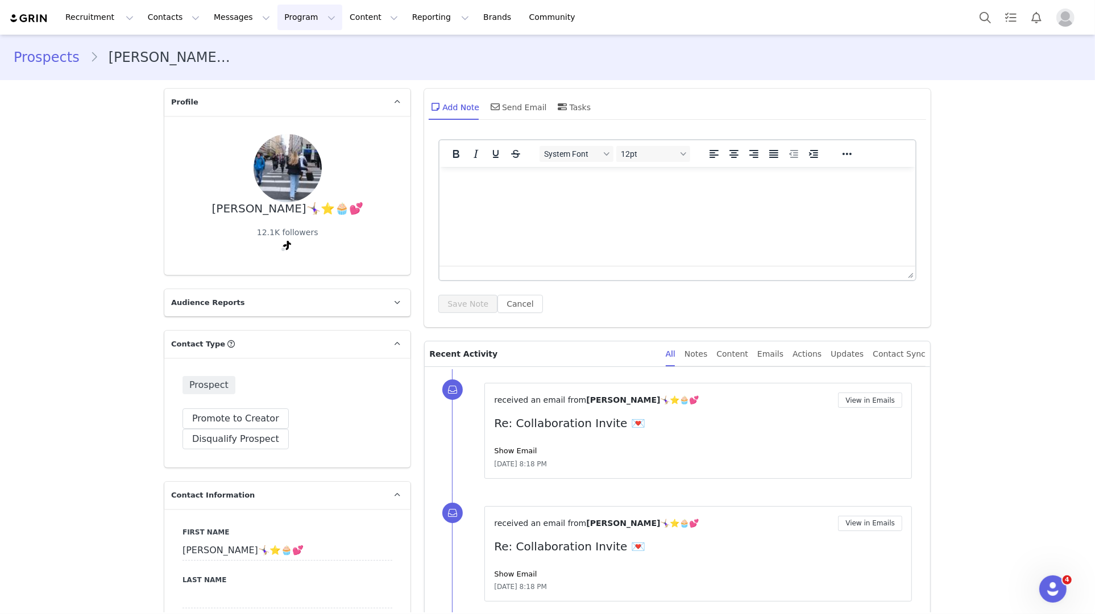
click at [296, 13] on button "Program Program" at bounding box center [309, 18] width 65 height 26
click at [297, 49] on p "Activations" at bounding box center [291, 50] width 44 height 12
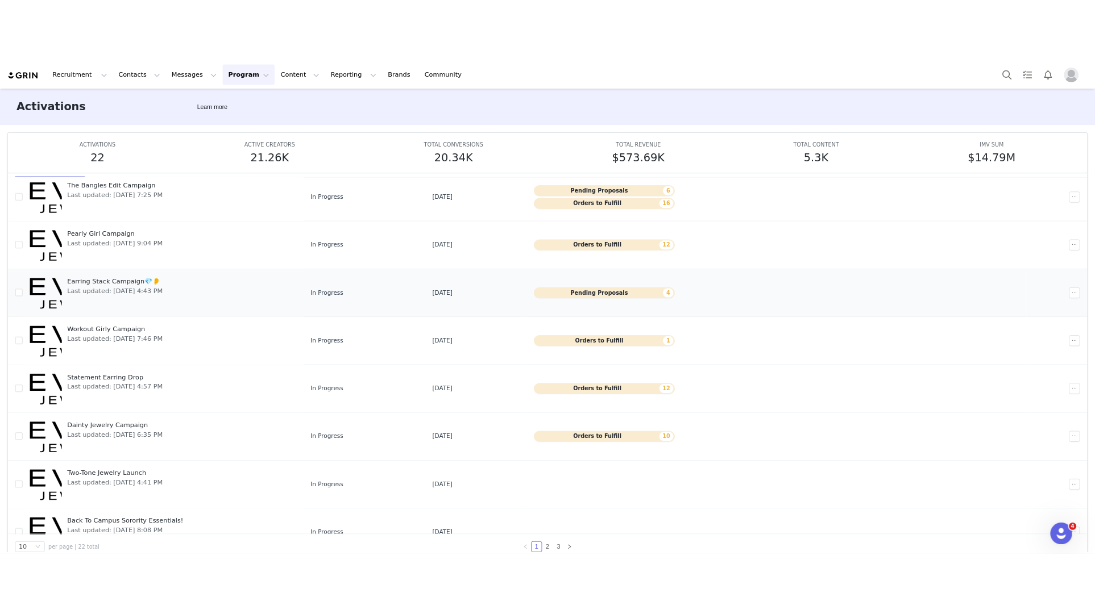
scroll to position [182, 0]
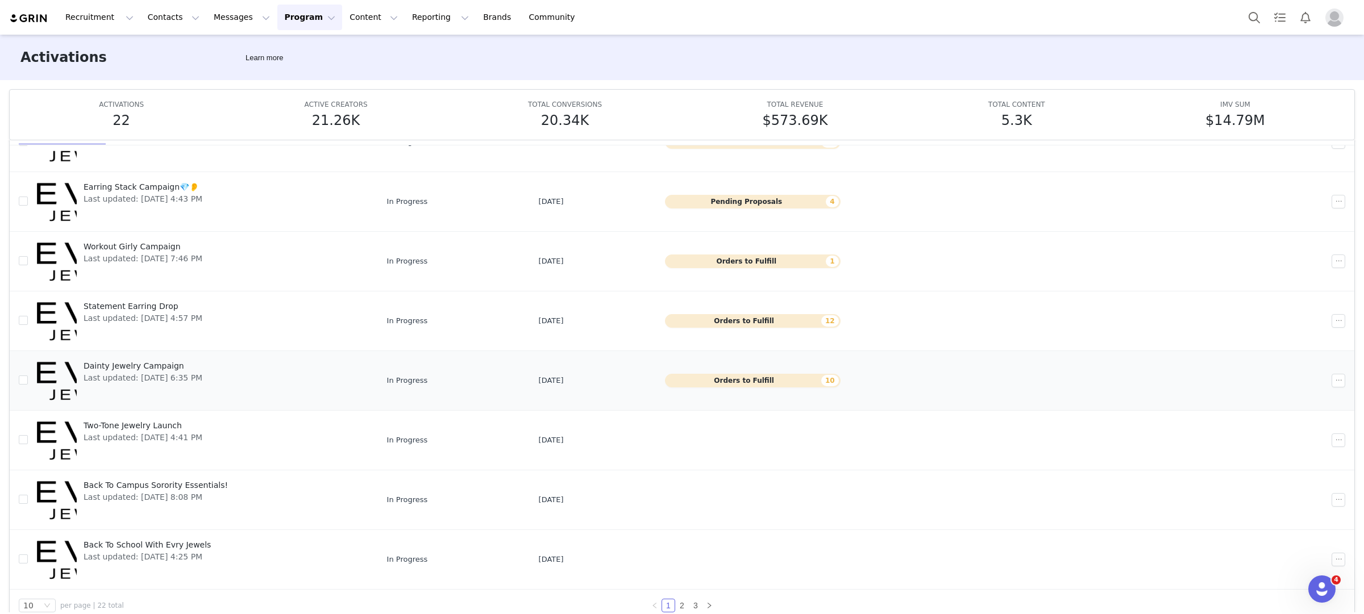
click at [164, 372] on span "Last updated: Sep 10, 2025 6:35 PM" at bounding box center [143, 378] width 119 height 12
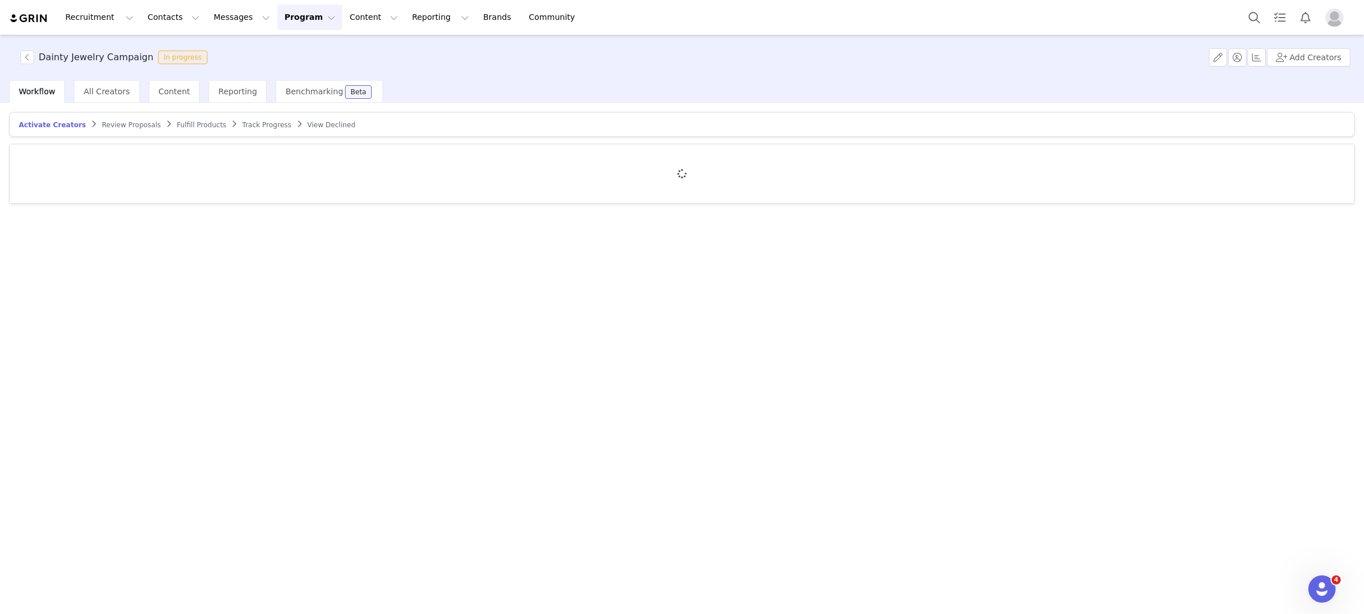
click at [189, 121] on span "Fulfill Products" at bounding box center [201, 125] width 49 height 8
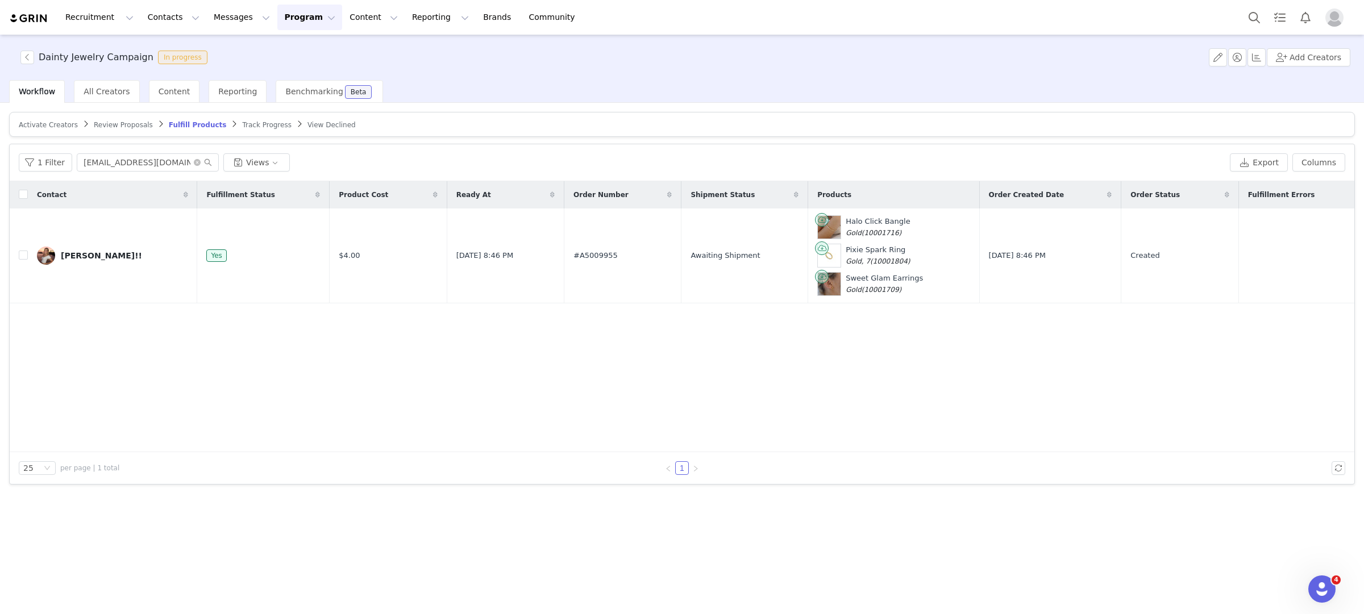
click at [346, 423] on div "Contact Fulfillment Status Product Cost Ready At Order Number Shipment Status P…" at bounding box center [682, 316] width 1345 height 271
drag, startPoint x: 182, startPoint y: 160, endPoint x: 6, endPoint y: 147, distance: 177.3
click at [6, 147] on div "Activate Creators Review Proposals Fulfill Products Track Progress View Decline…" at bounding box center [682, 358] width 1364 height 510
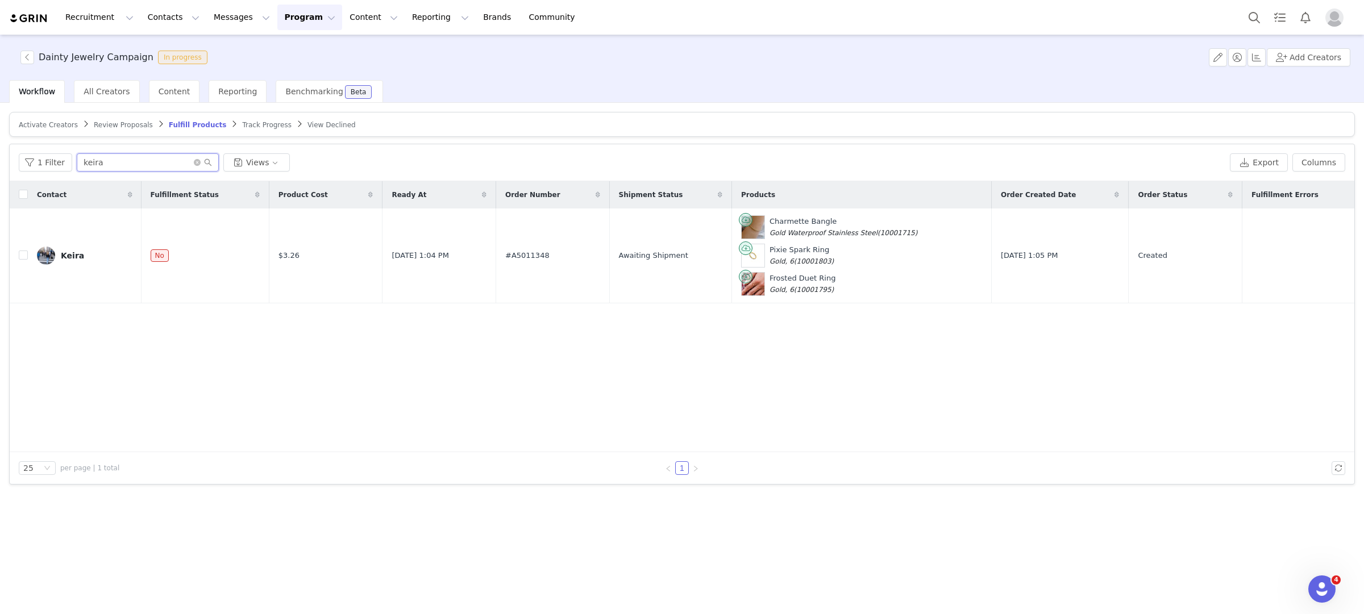
type input "keira"
click at [1094, 152] on div "1 Filter keira Views Export Columns" at bounding box center [682, 162] width 1345 height 37
click at [1094, 165] on button "Columns" at bounding box center [1318, 162] width 53 height 18
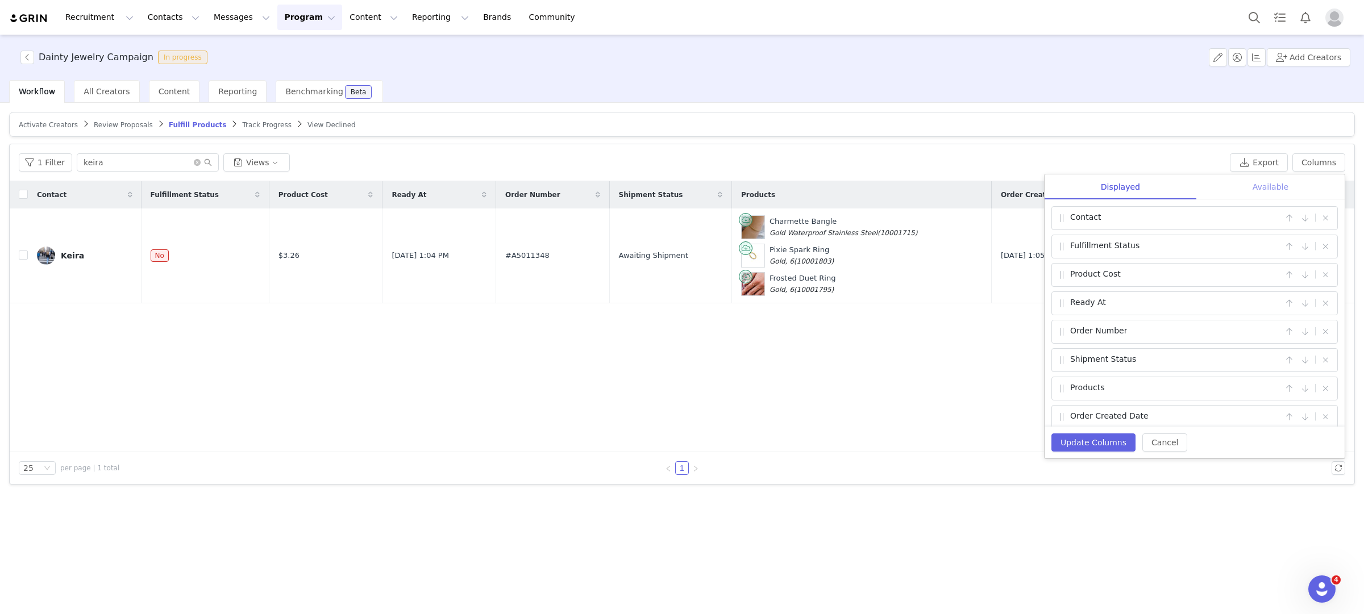
click at [1094, 189] on div "Available" at bounding box center [1270, 187] width 148 height 26
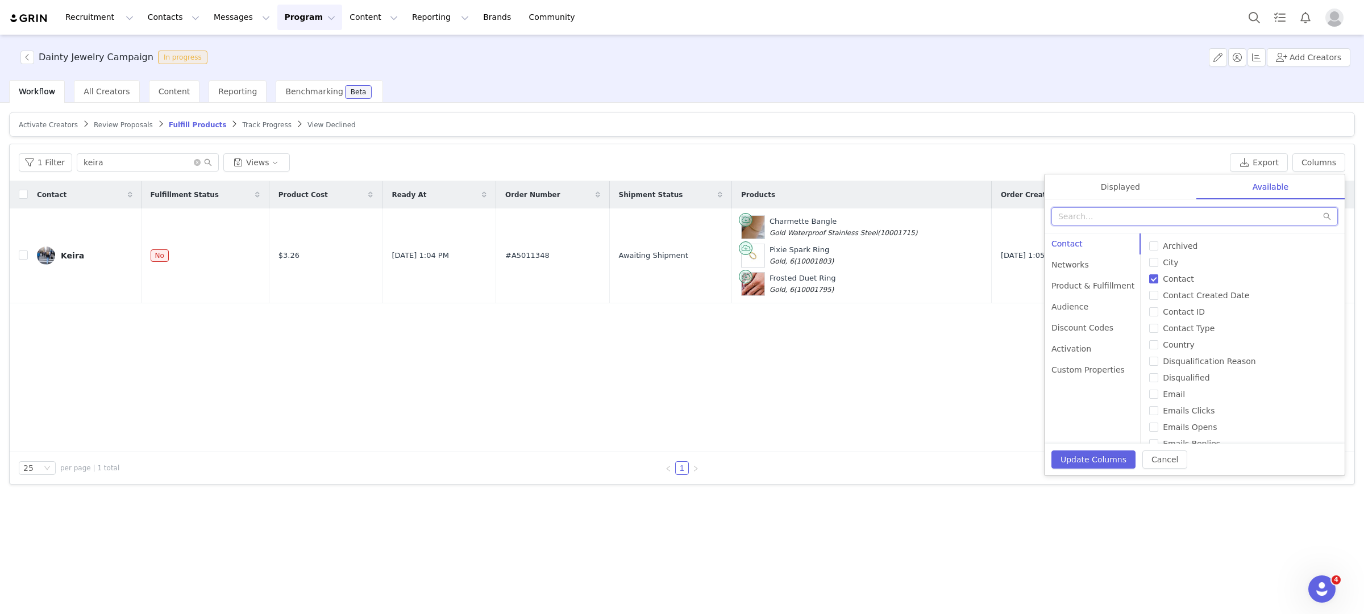
click at [1094, 223] on input "text" at bounding box center [1194, 216] width 286 height 18
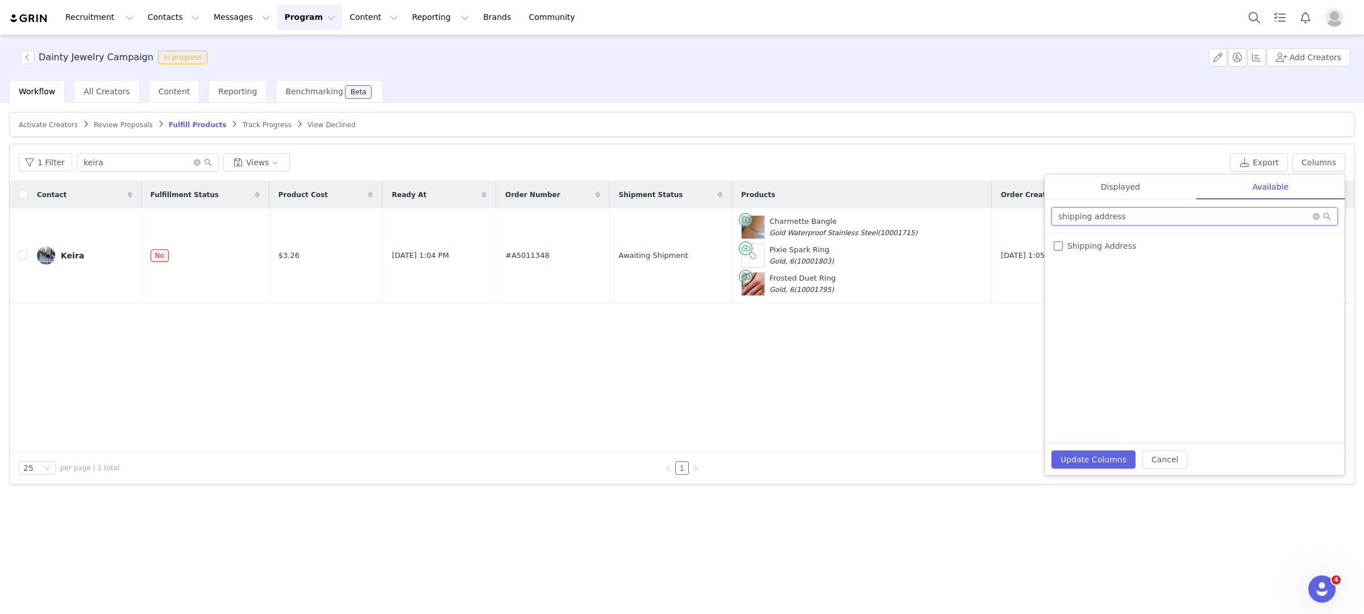
type input "shipping address"
click at [1094, 244] on span "Shipping Address" at bounding box center [1102, 246] width 78 height 9
click at [1063, 244] on input "Shipping Address" at bounding box center [1058, 246] width 9 height 9
checkbox input "true"
click at [1094, 453] on button "Update Columns" at bounding box center [1093, 460] width 84 height 18
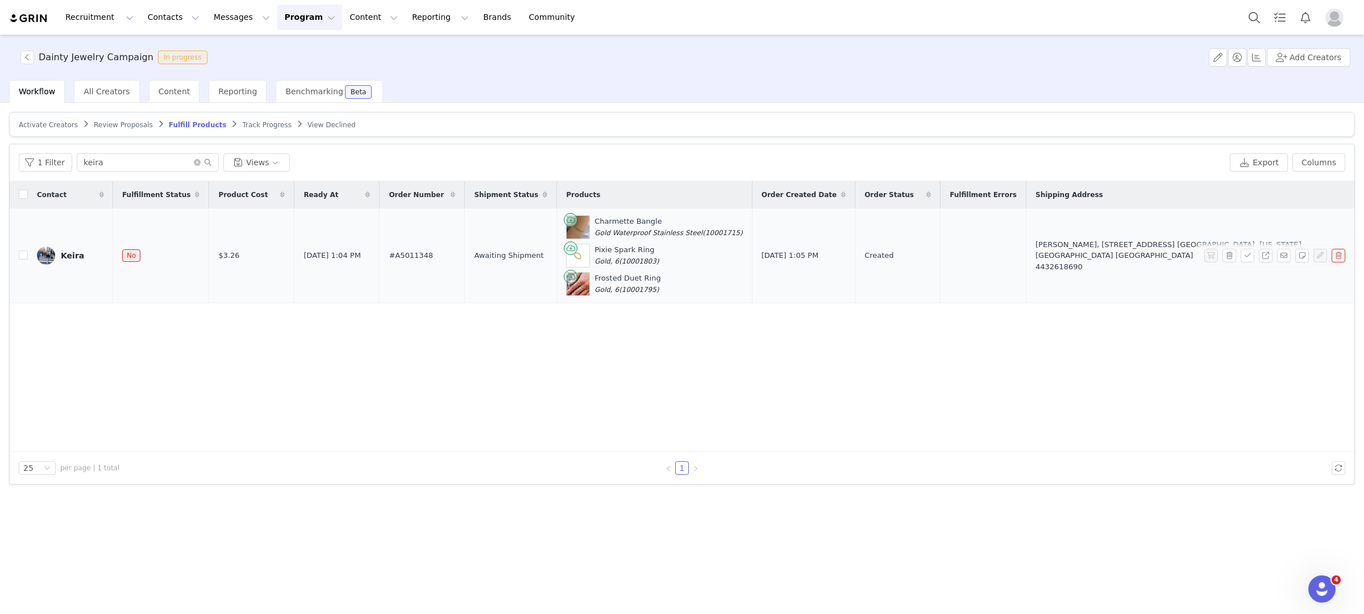
click at [69, 255] on div "Keira" at bounding box center [72, 255] width 23 height 9
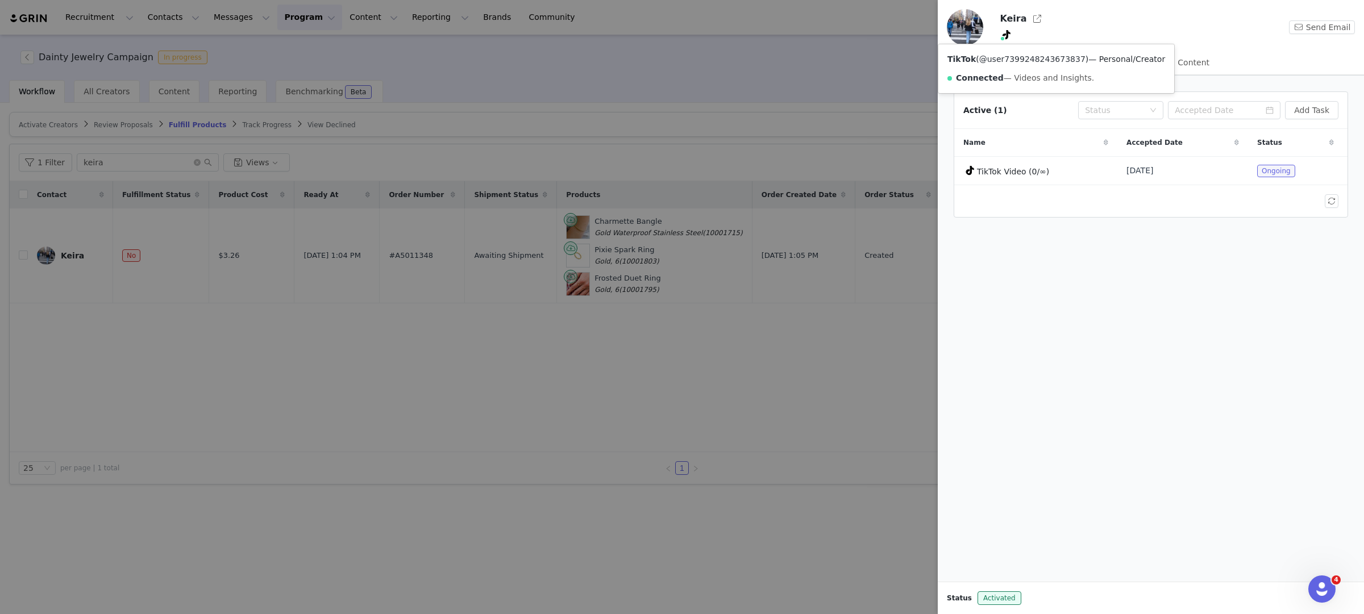
click at [1006, 58] on link "@user7399248243673837" at bounding box center [1032, 59] width 106 height 9
click at [1035, 17] on button "button" at bounding box center [1037, 19] width 18 height 18
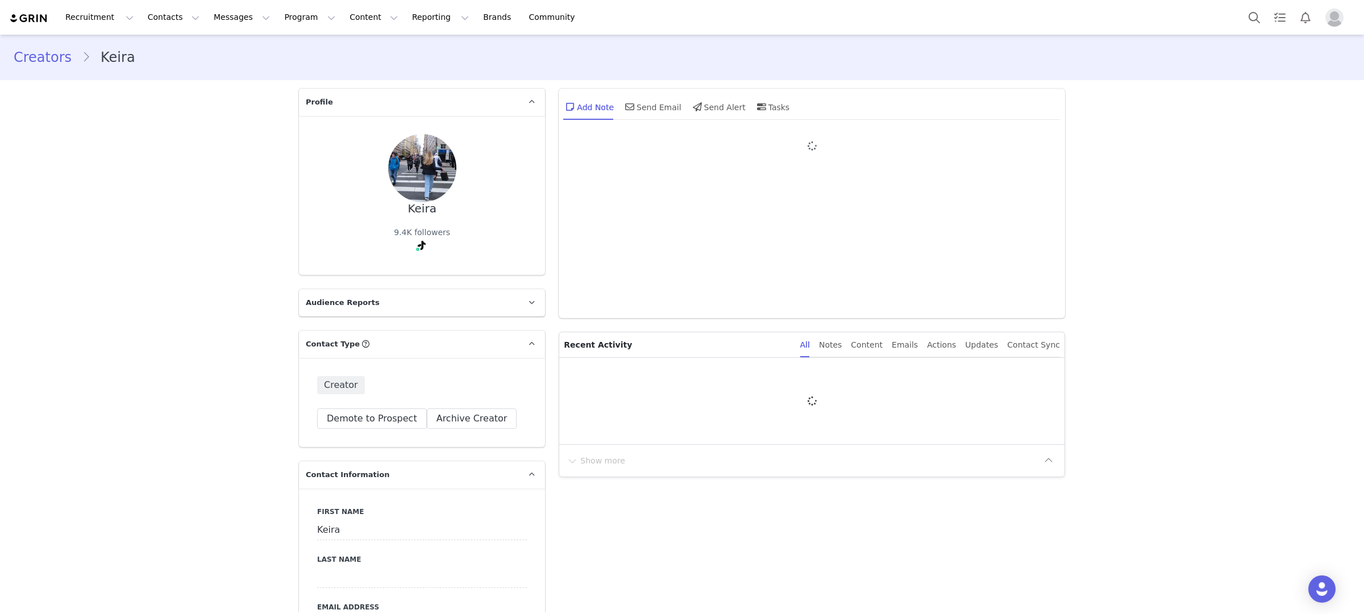
type input "+1 ([GEOGRAPHIC_DATA])"
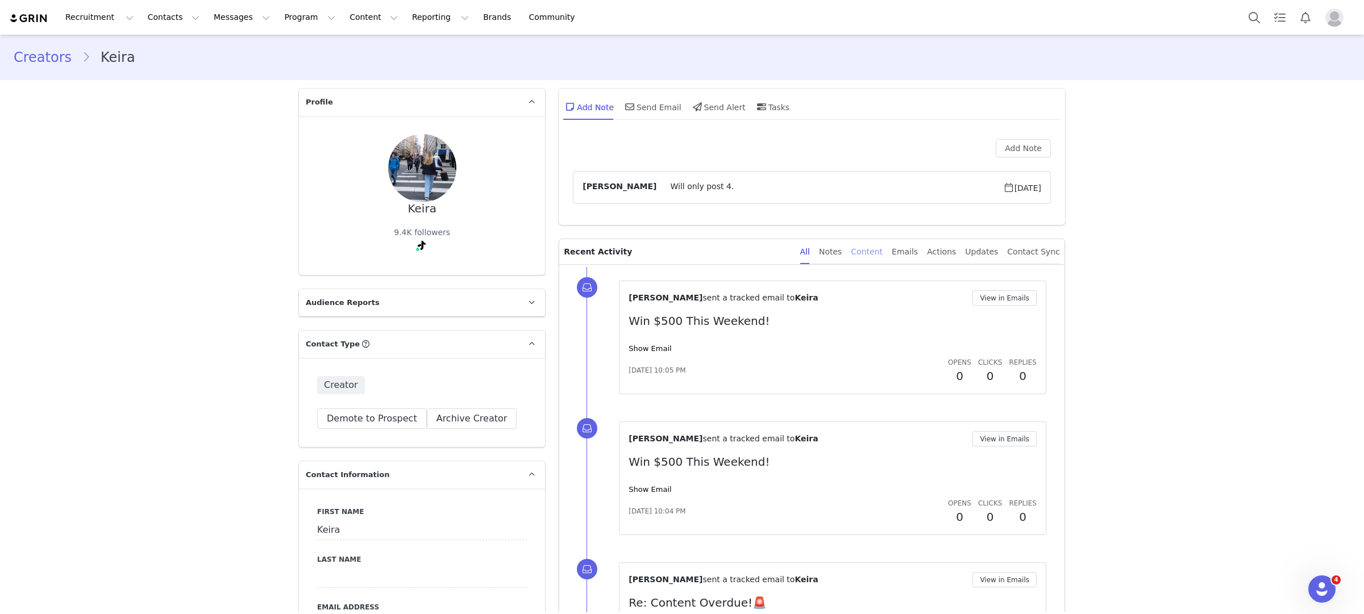
click at [883, 247] on div "Content" at bounding box center [867, 252] width 32 height 26
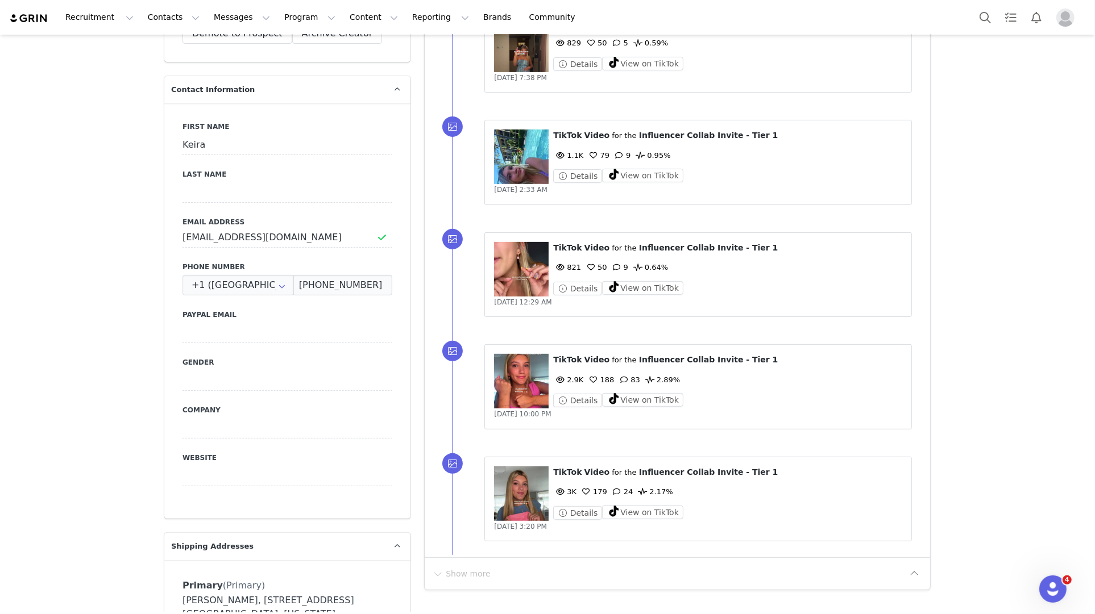
scroll to position [388, 0]
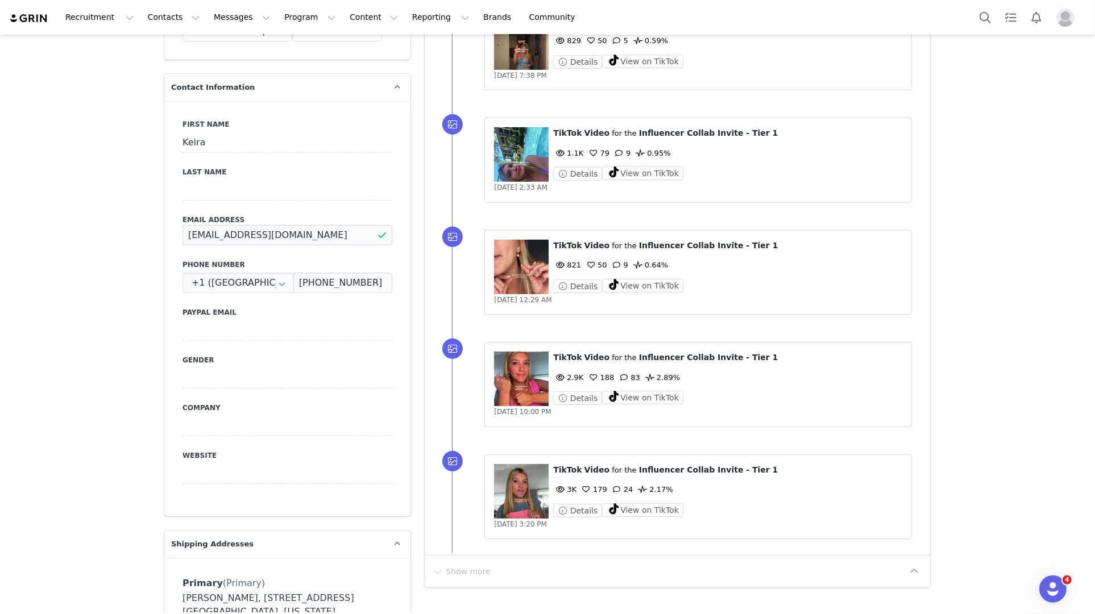
click at [251, 235] on input "keiradupcak@gmail.com" at bounding box center [287, 235] width 210 height 20
drag, startPoint x: 310, startPoint y: 235, endPoint x: 78, endPoint y: 234, distance: 231.9
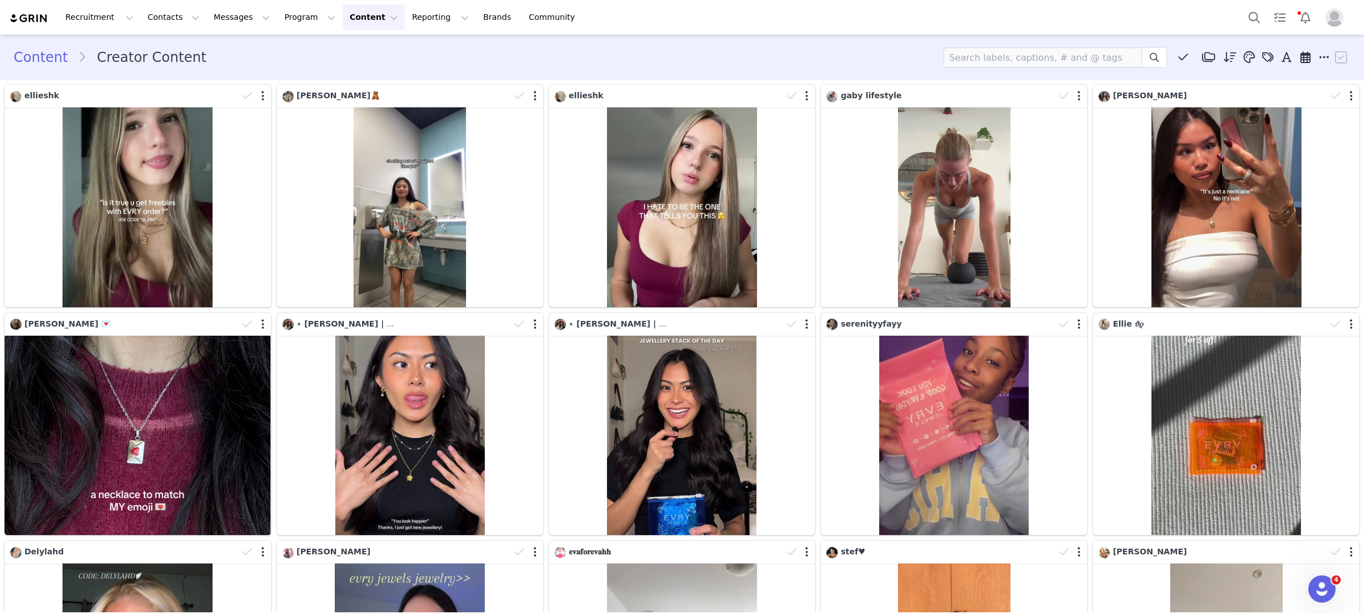
click at [558, 83] on div "ellieshk" at bounding box center [682, 196] width 272 height 228
